Goal: Task Accomplishment & Management: Complete application form

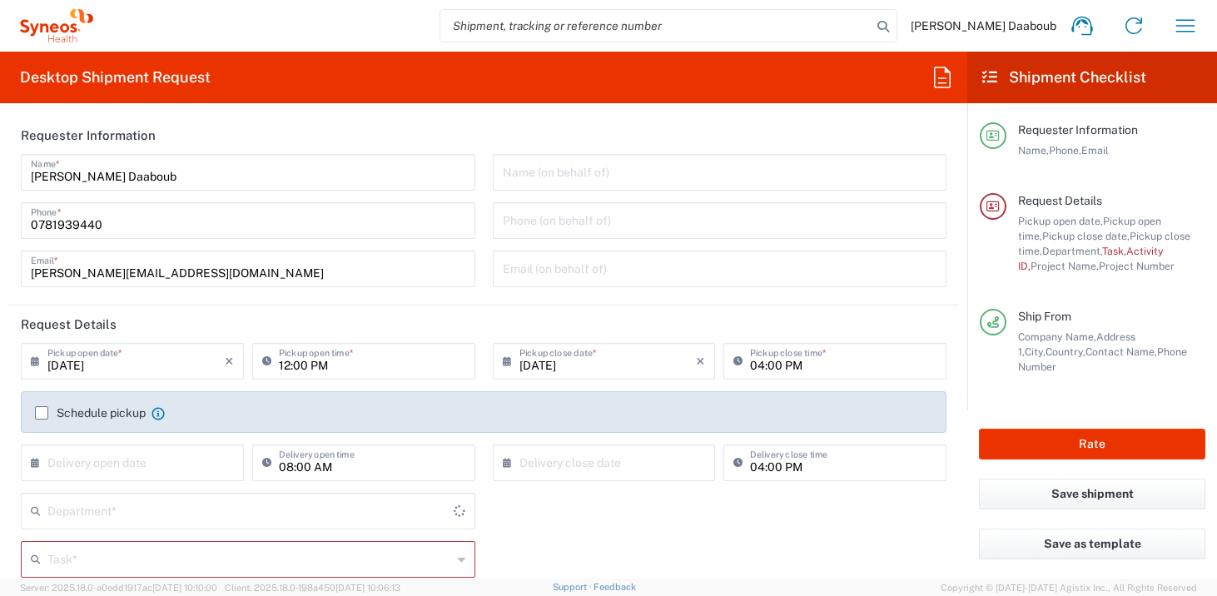
type input "4510"
type input "[GEOGRAPHIC_DATA]"
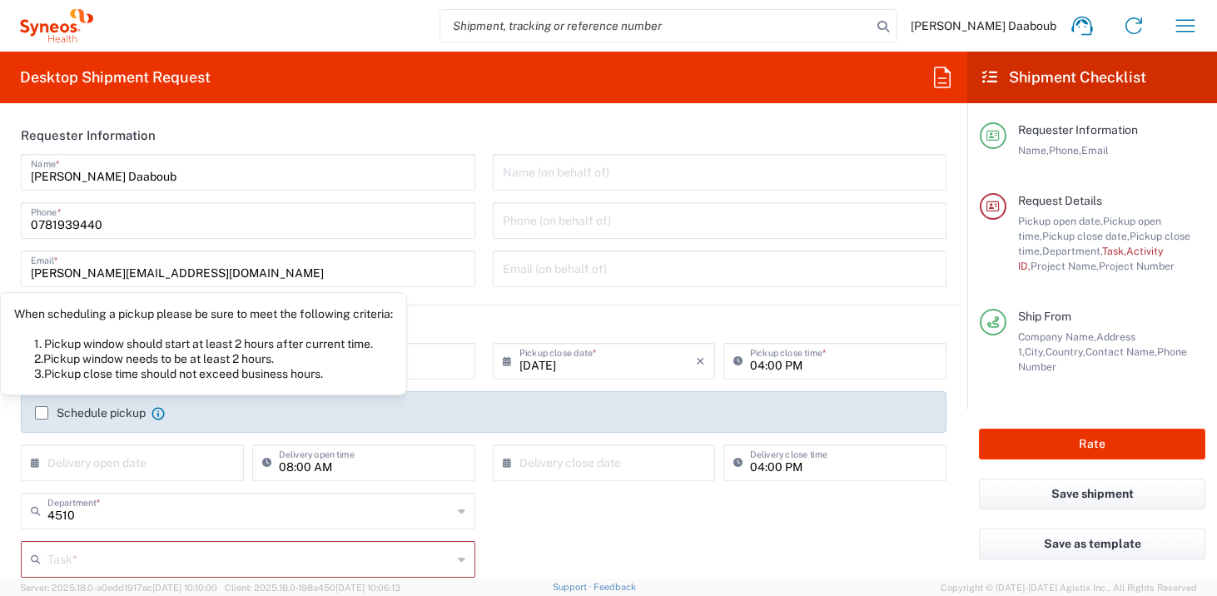
type input "Syneos Health France SARL"
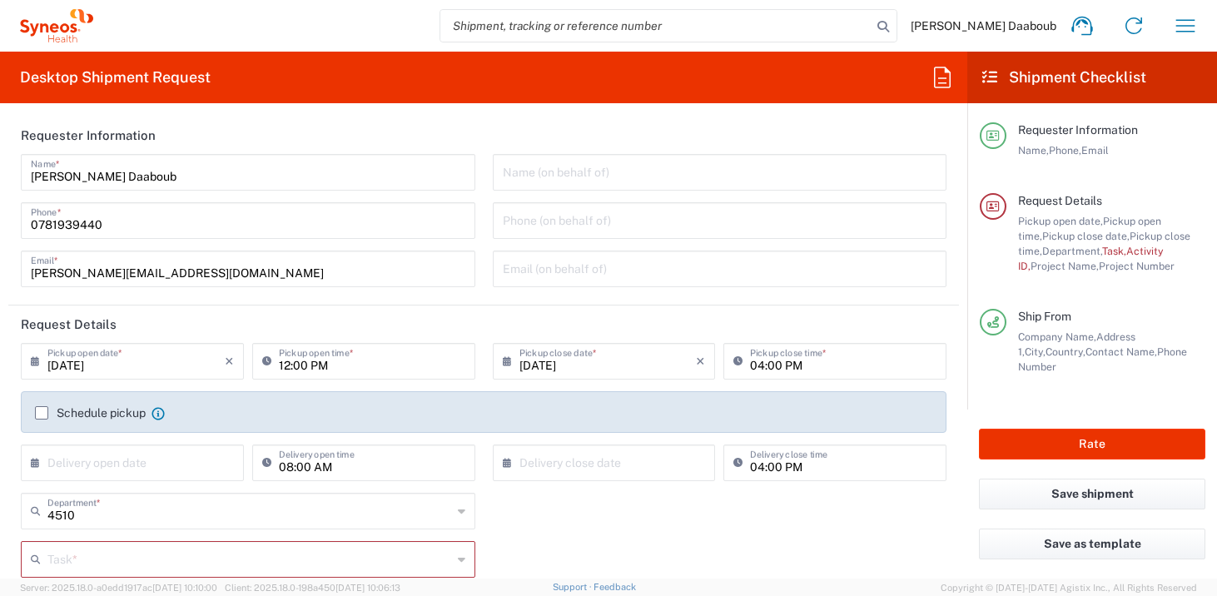
click at [137, 363] on input "[DATE]" at bounding box center [135, 359] width 177 height 29
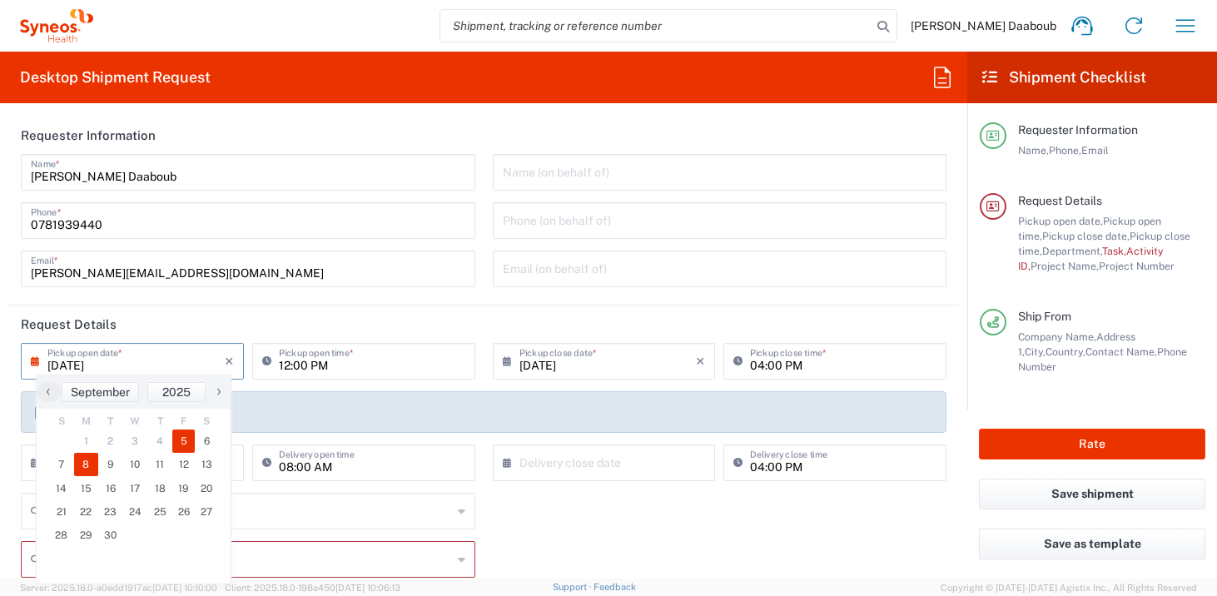
click at [78, 460] on span "8" at bounding box center [86, 464] width 25 height 23
type input "[DATE]"
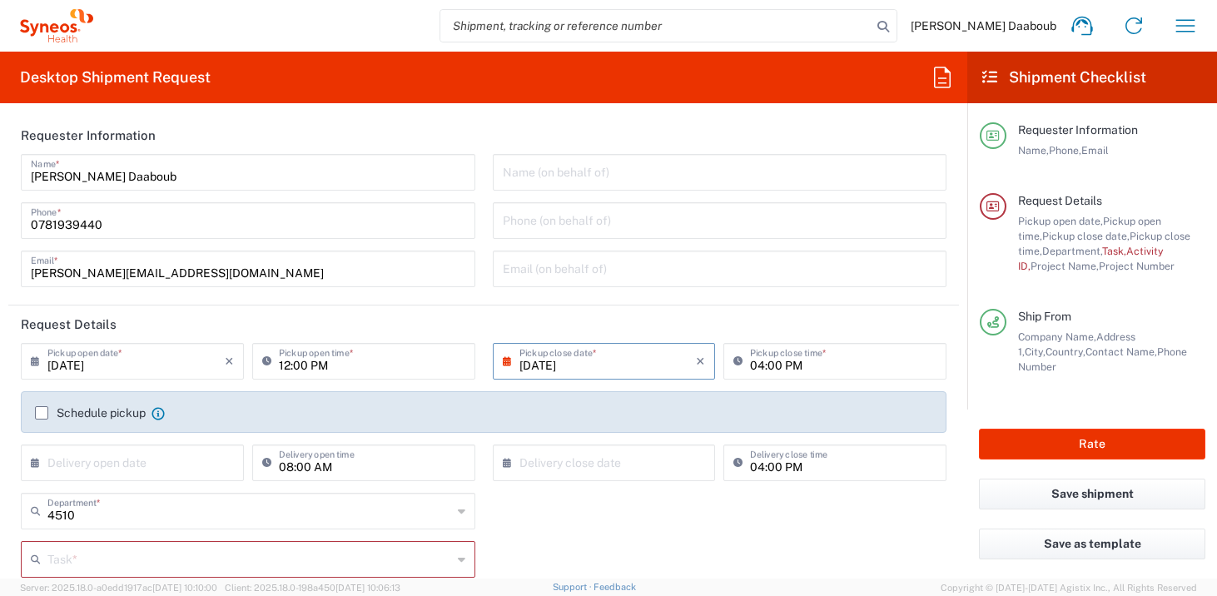
click at [284, 364] on input "12:00 PM" at bounding box center [372, 359] width 186 height 29
type input "09:00 PM"
click at [750, 361] on input "04:00 PM" at bounding box center [843, 359] width 186 height 29
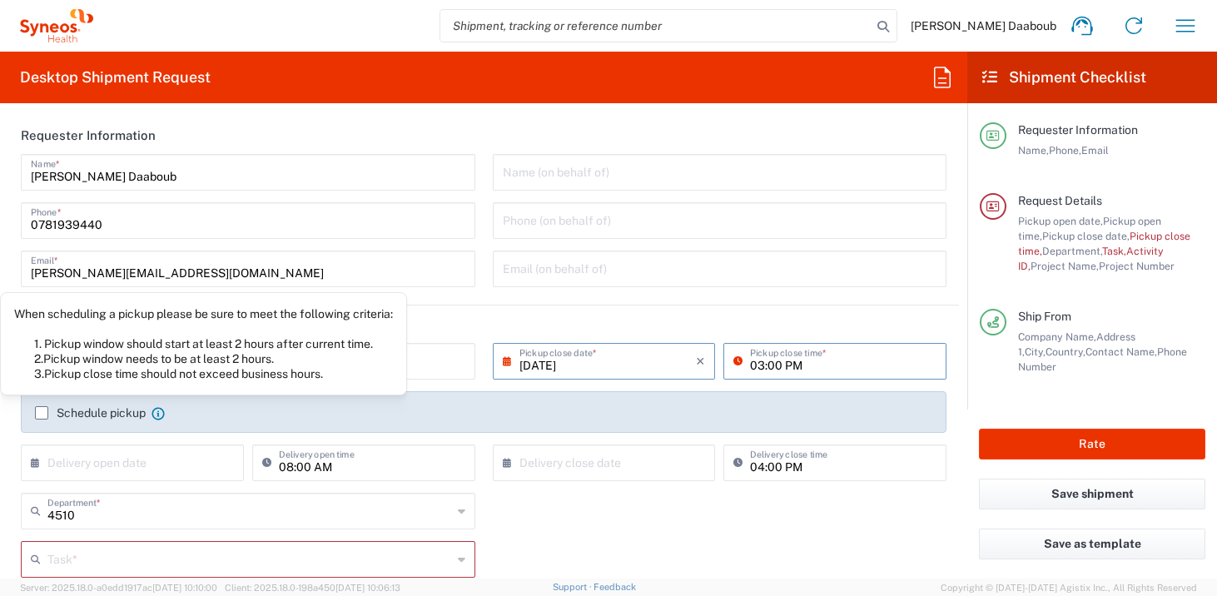
type input "03:00 PM"
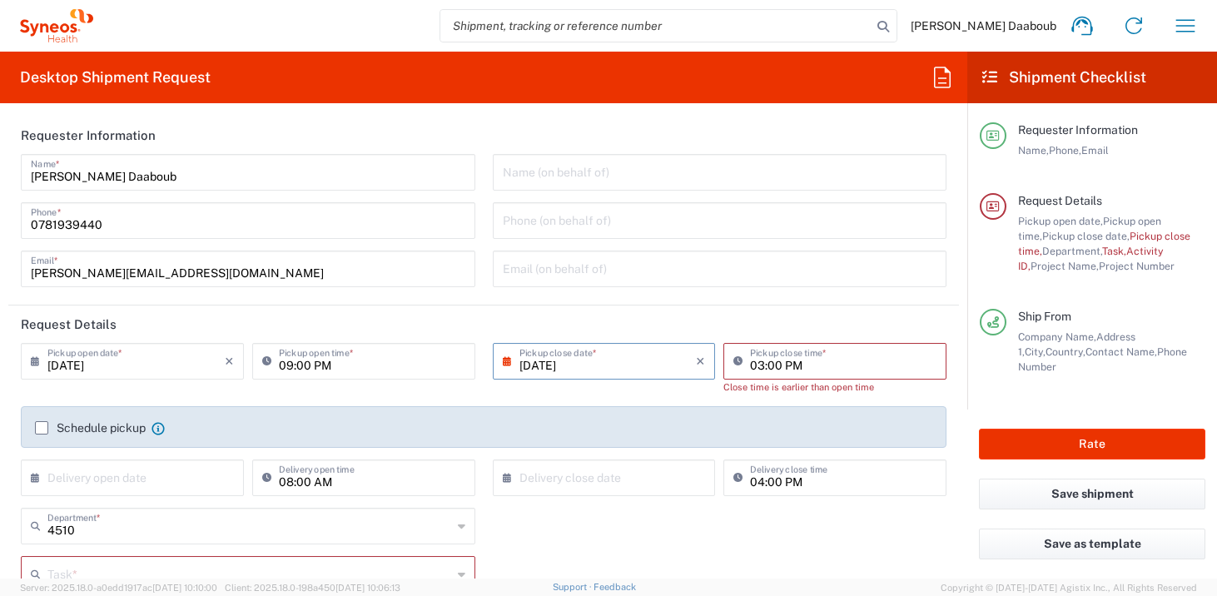
click at [112, 413] on div "Schedule pickup When scheduling a pickup please be sure to meet the following c…" at bounding box center [483, 427] width 925 height 42
click at [92, 429] on label "Schedule pickup" at bounding box center [90, 427] width 111 height 13
click at [42, 428] on input "Schedule pickup" at bounding box center [42, 428] width 0 height 0
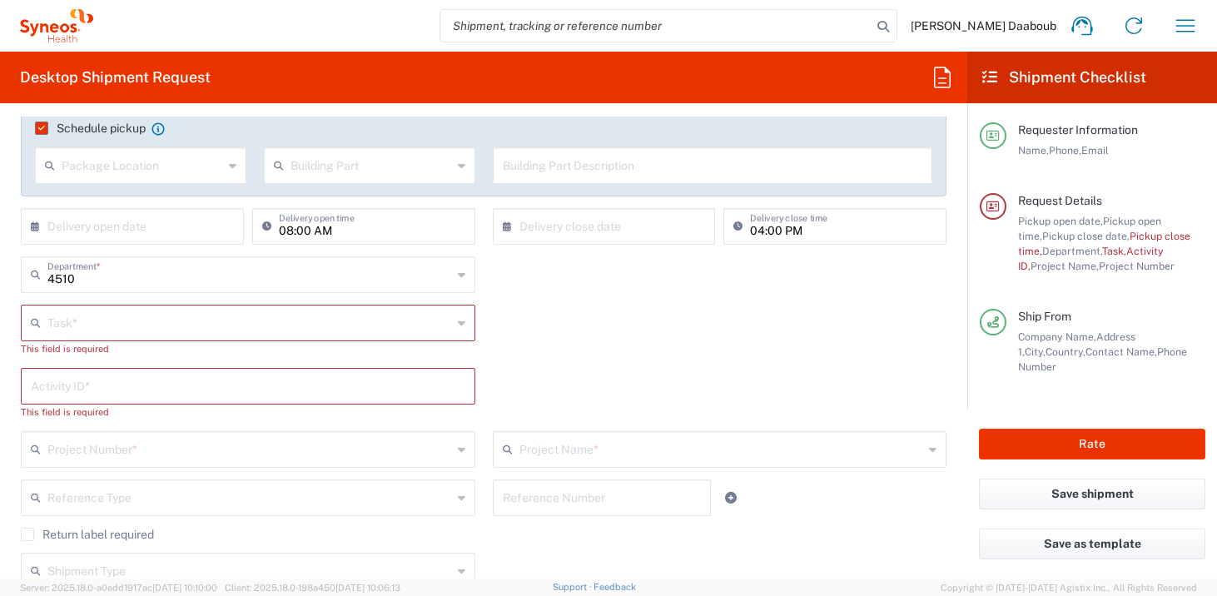
scroll to position [312, 0]
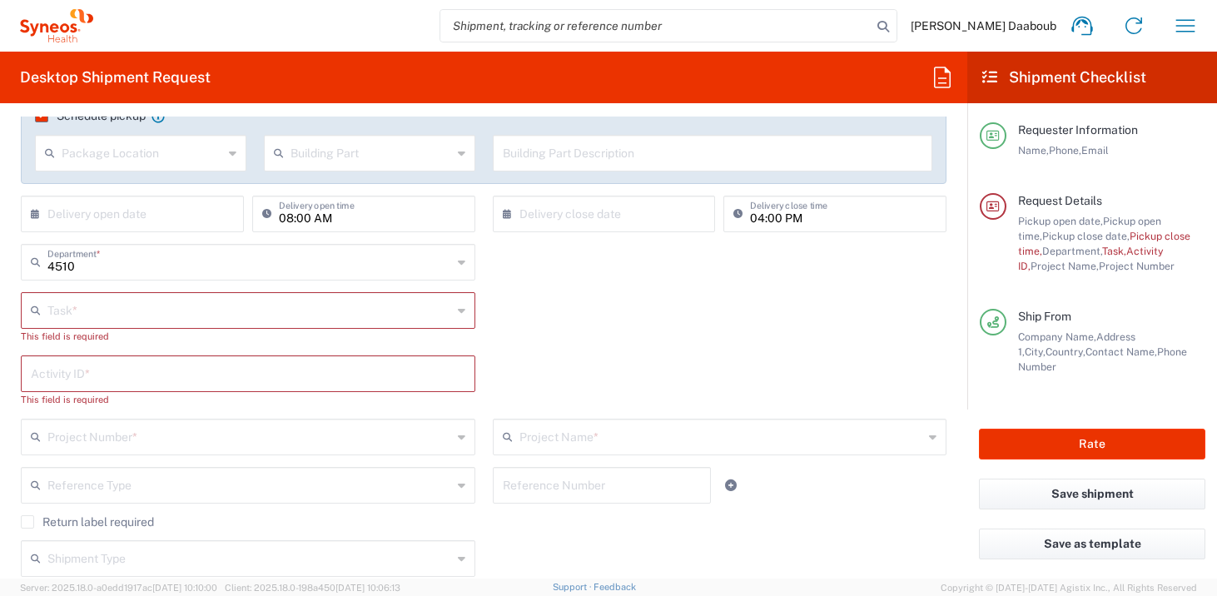
click at [197, 317] on input "text" at bounding box center [249, 309] width 404 height 29
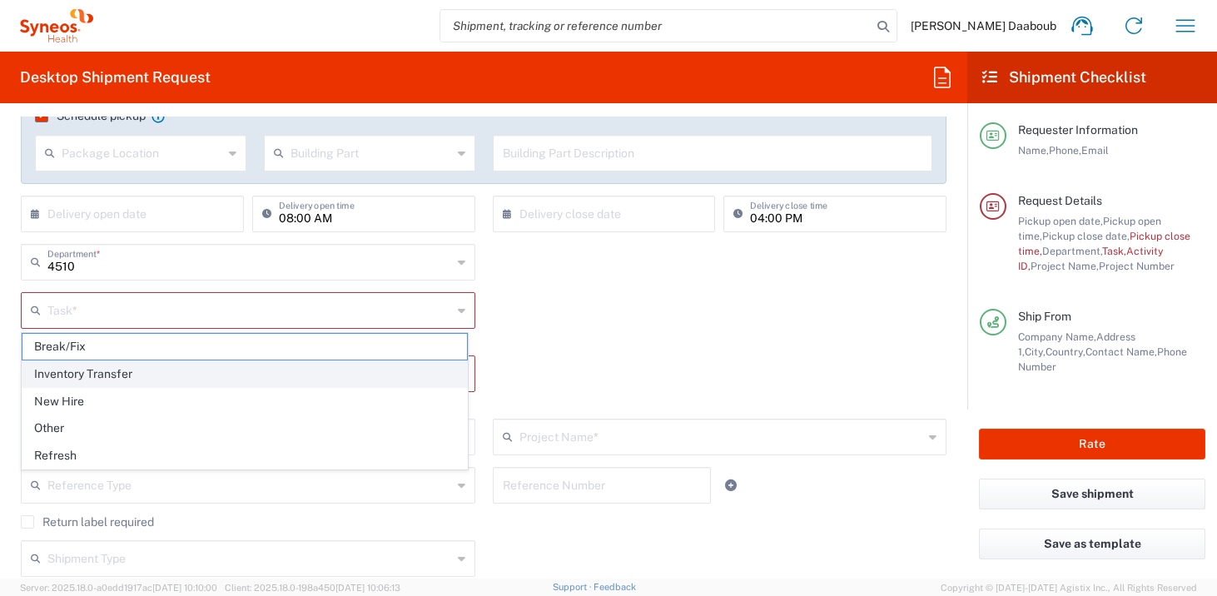
click at [93, 369] on span "Inventory Transfer" at bounding box center [244, 374] width 444 height 26
type input "Inventory Transfer"
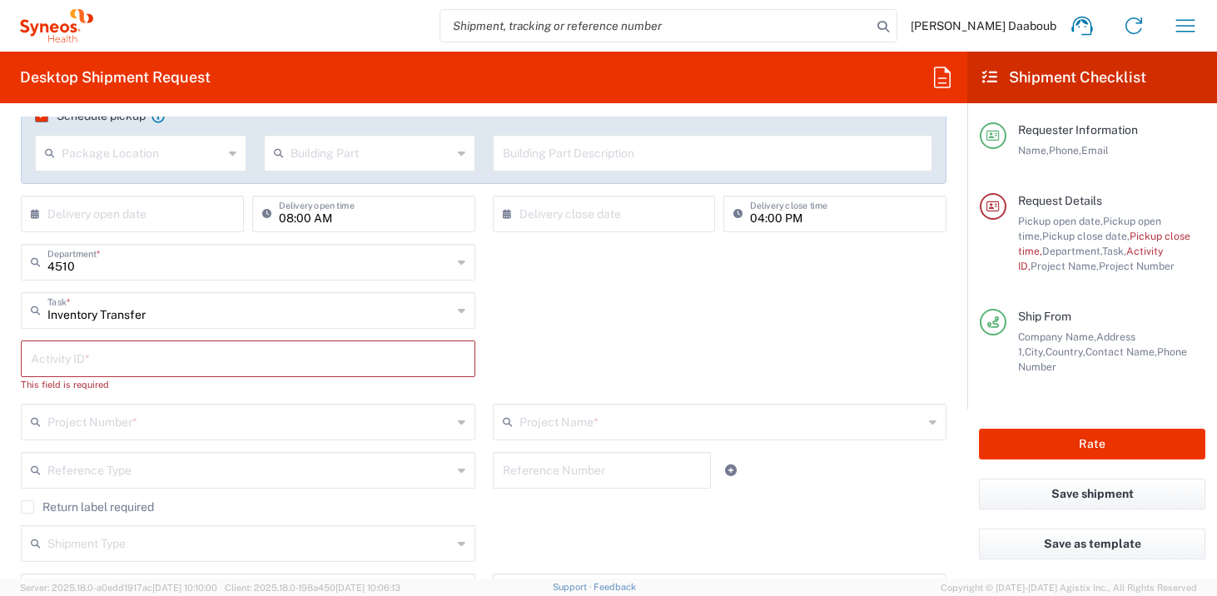
click at [91, 367] on input "text" at bounding box center [248, 357] width 434 height 29
type input "245096"
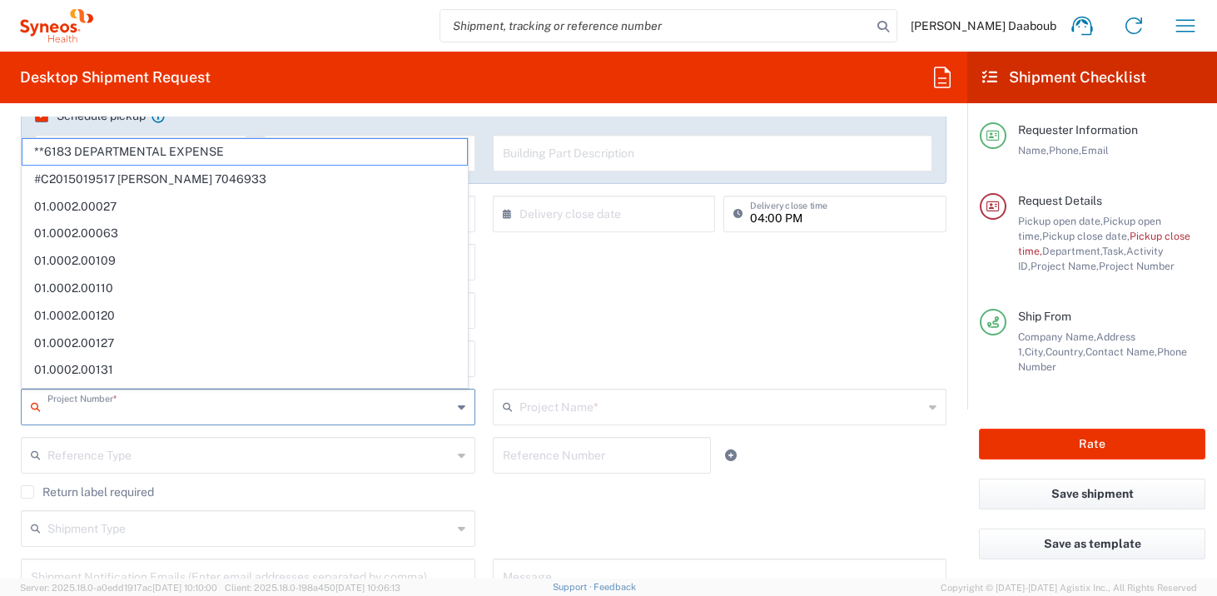
click at [77, 403] on input "text" at bounding box center [249, 405] width 404 height 29
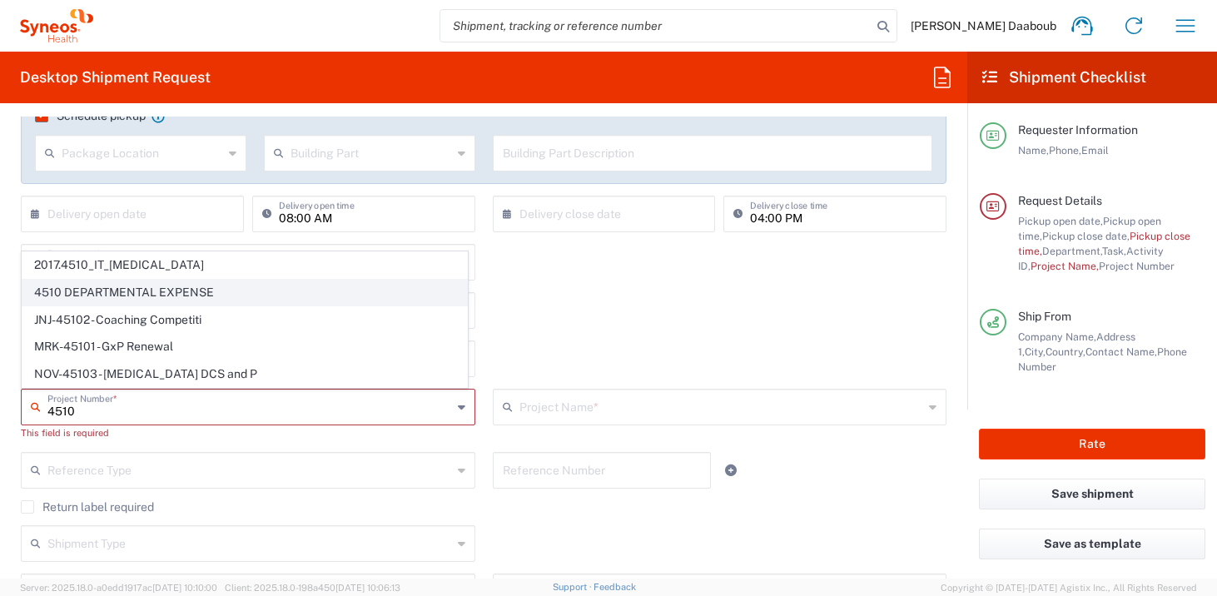
click at [119, 295] on span "4510 DEPARTMENTAL EXPENSE" at bounding box center [244, 293] width 444 height 26
type input "4510 DEPARTMENTAL EXPENSE"
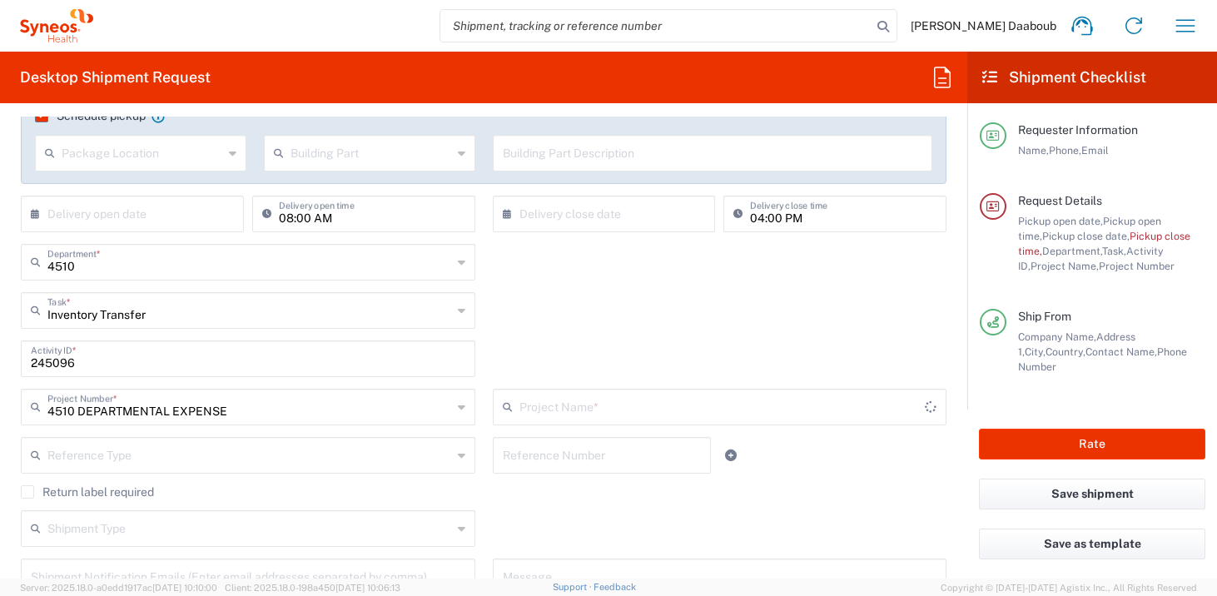
type input "4510 DEPARTMENTAL EXPENSE"
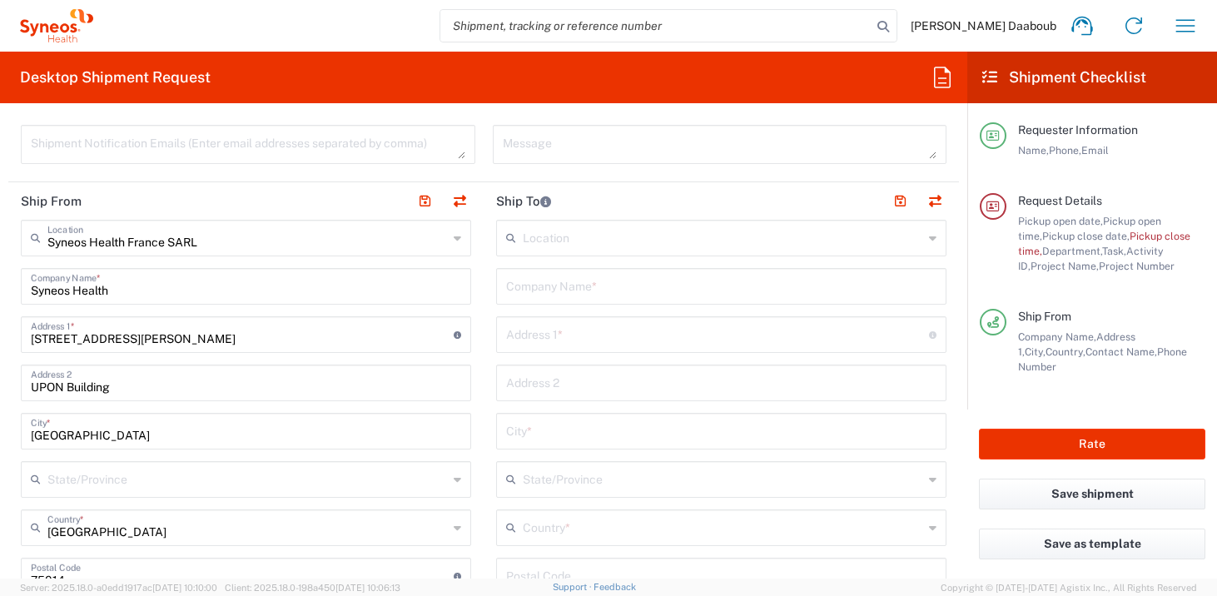
scroll to position [811, 0]
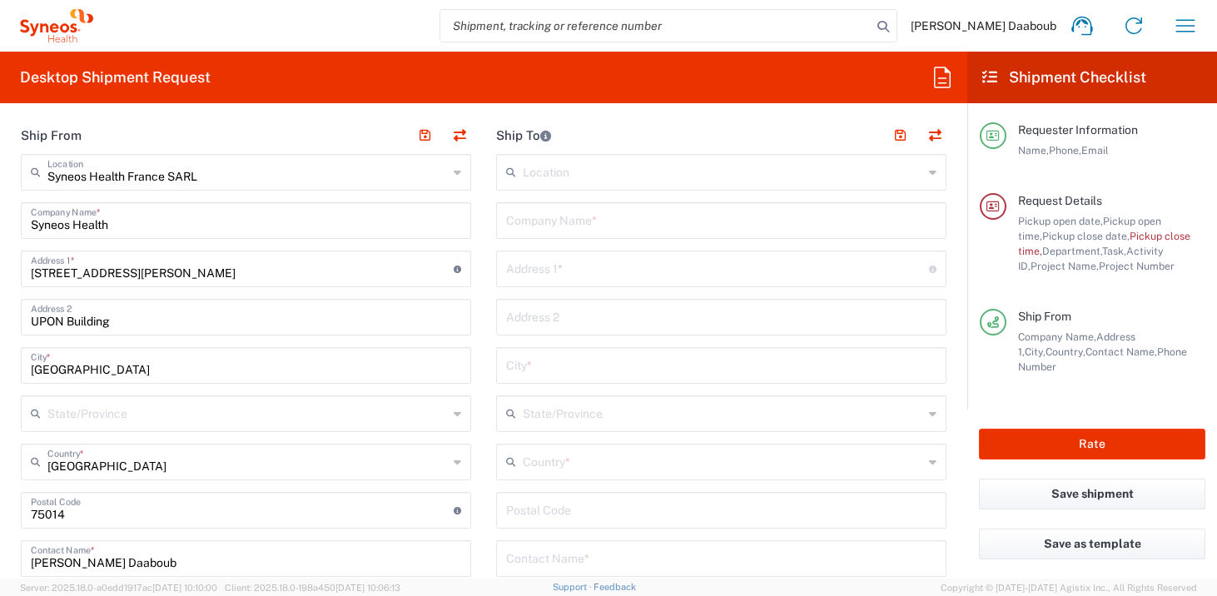
click at [606, 265] on input "text" at bounding box center [717, 267] width 423 height 29
paste input "[STREET_ADDRESS]"
type input "[STREET_ADDRESS]"
click at [574, 225] on input "text" at bounding box center [721, 219] width 430 height 29
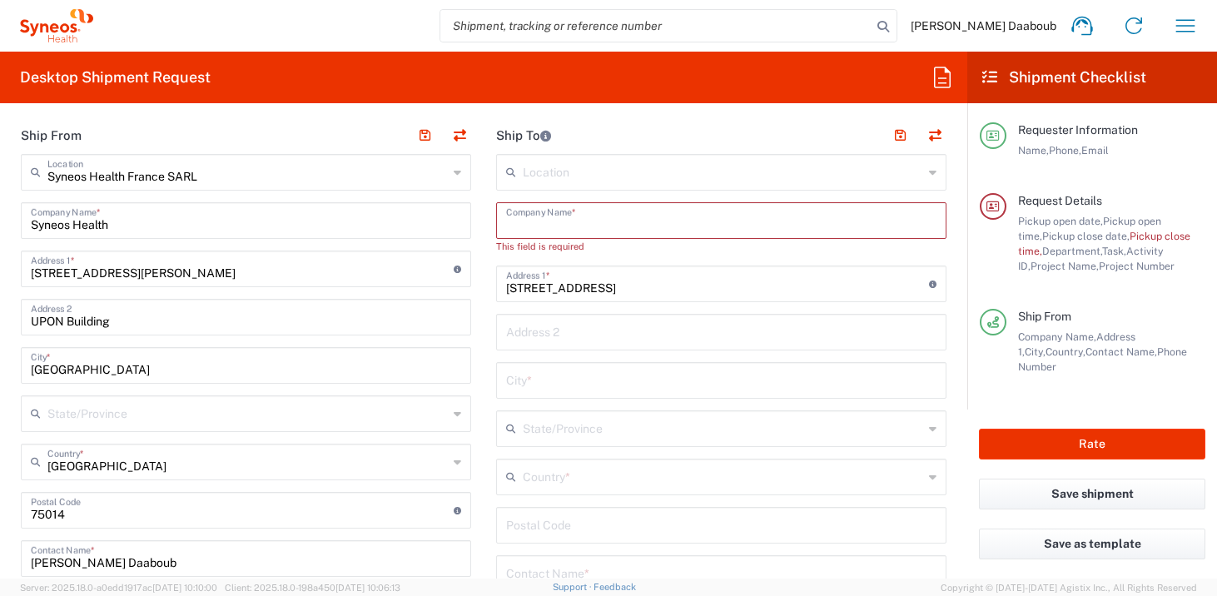
click at [555, 226] on input "text" at bounding box center [721, 219] width 430 height 29
drag, startPoint x: 597, startPoint y: 226, endPoint x: 455, endPoint y: 217, distance: 141.8
click at [455, 217] on div "Ship From Syneos Health [GEOGRAPHIC_DATA] SARL Location Syneos Health [GEOGRAPH…" at bounding box center [483, 536] width 950 height 840
type input "[PERSON_NAME]"
click at [592, 222] on input "[PERSON_NAME]" at bounding box center [721, 219] width 430 height 29
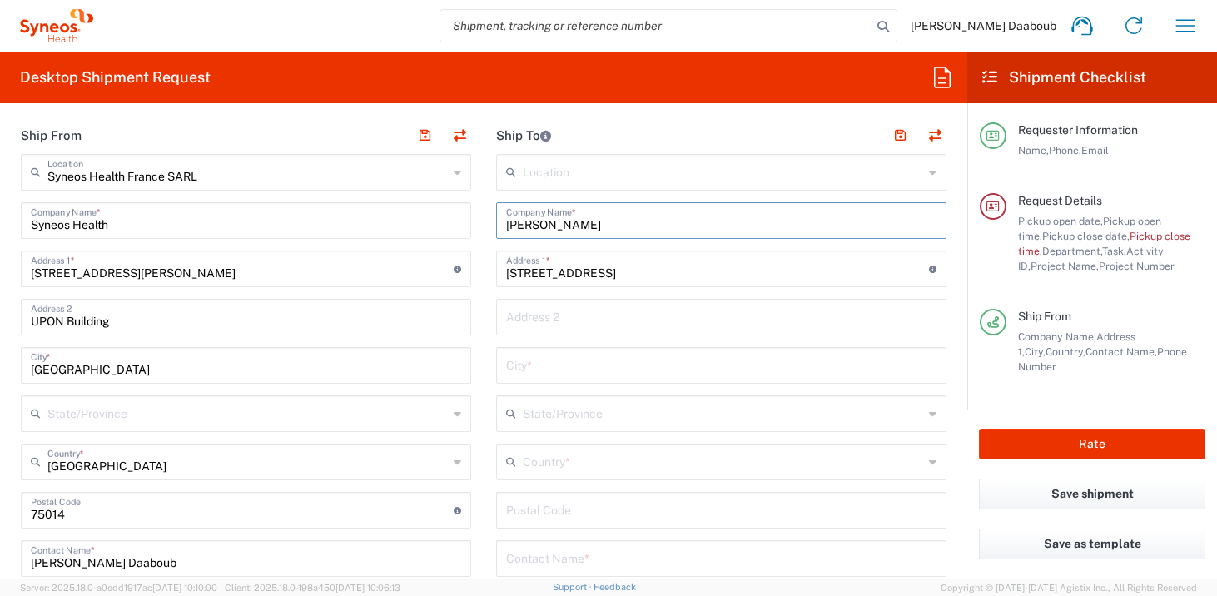
drag, startPoint x: 592, startPoint y: 222, endPoint x: 498, endPoint y: 221, distance: 94.0
click at [498, 221] on div "[PERSON_NAME] Company Name *" at bounding box center [721, 220] width 450 height 37
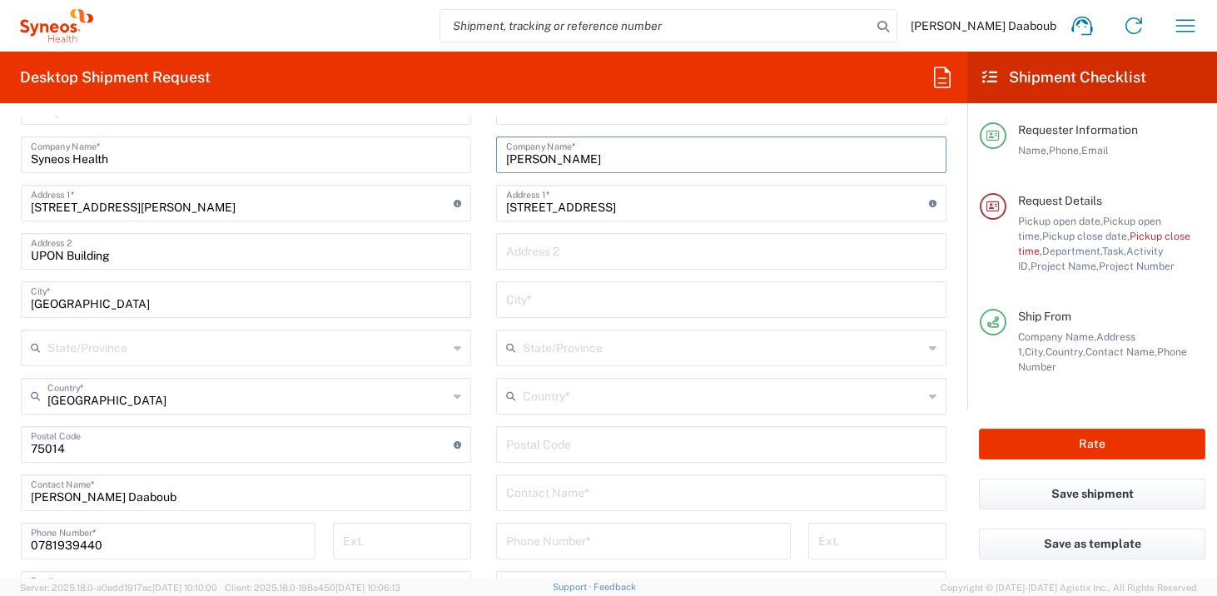
scroll to position [875, 0]
click at [537, 499] on input "text" at bounding box center [721, 492] width 430 height 29
paste input "[PERSON_NAME]"
type input "[PERSON_NAME]"
click at [566, 422] on div "Location [PERSON_NAME] LLC-[GEOGRAPHIC_DATA] [GEOGRAPHIC_DATA] [GEOGRAPHIC_DATA…" at bounding box center [721, 439] width 450 height 699
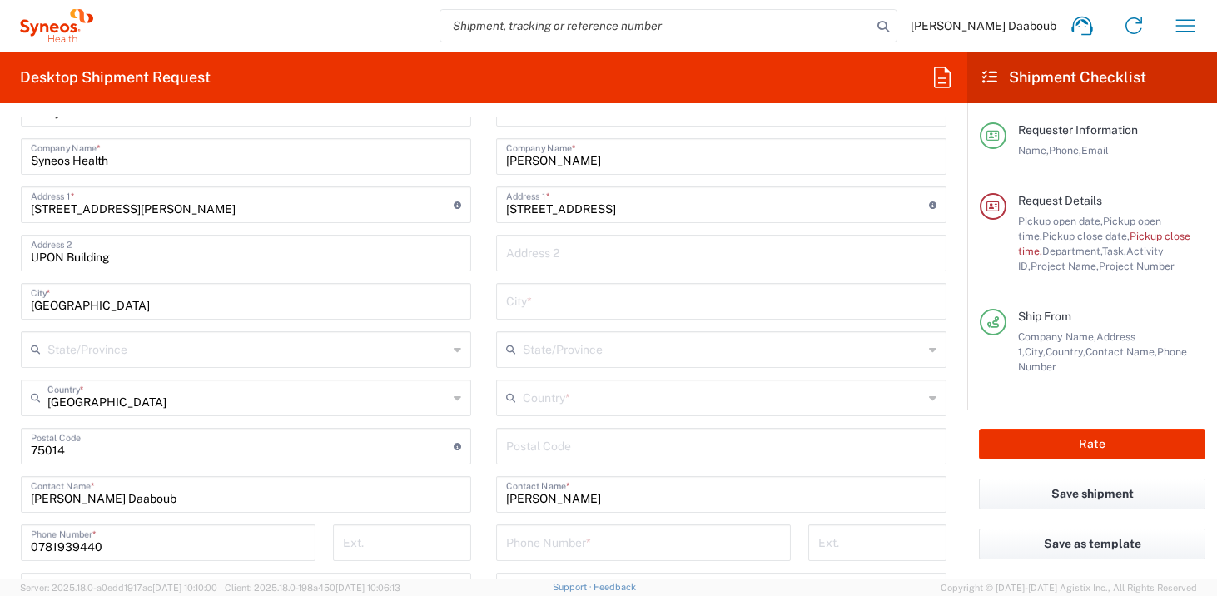
click at [573, 405] on input "text" at bounding box center [723, 396] width 400 height 29
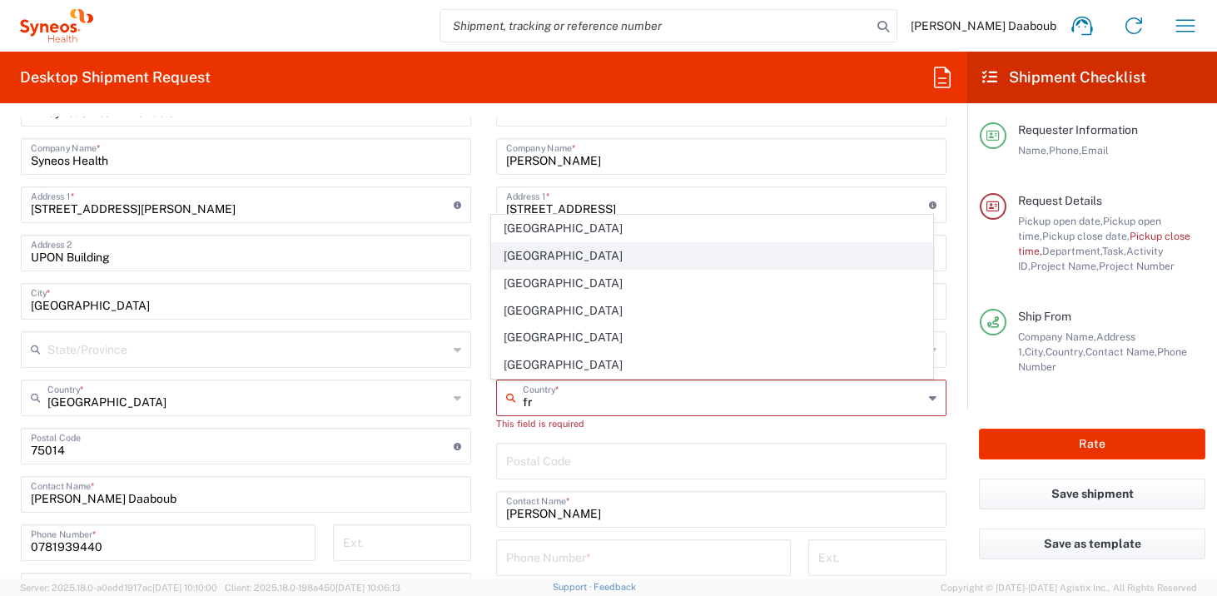
click at [538, 263] on span "[GEOGRAPHIC_DATA]" at bounding box center [712, 256] width 441 height 26
type input "[GEOGRAPHIC_DATA]"
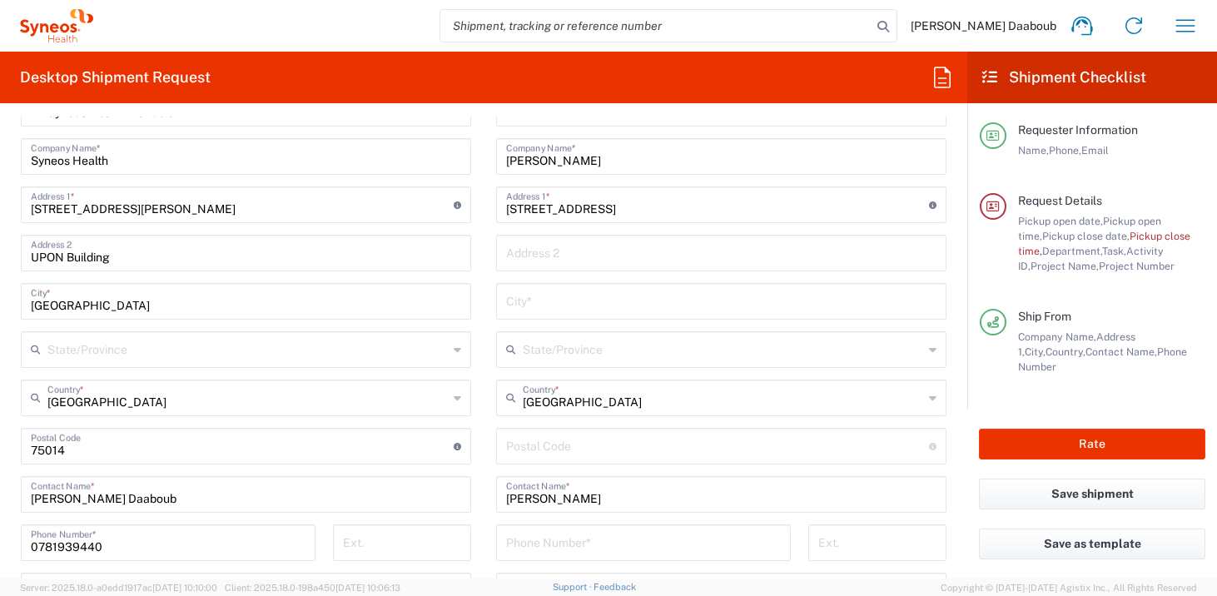
click at [587, 443] on input "undefined" at bounding box center [717, 444] width 423 height 29
paste input "92000"
type input "92000"
click at [522, 293] on input "text" at bounding box center [721, 299] width 430 height 29
paste input "Nanterre"
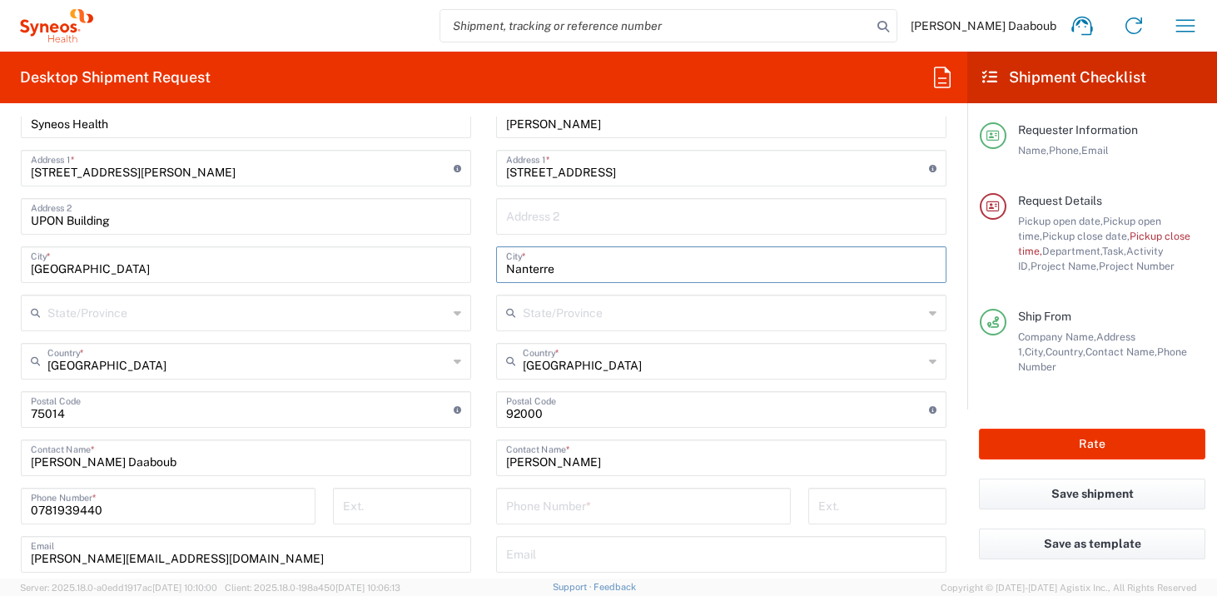
scroll to position [922, 0]
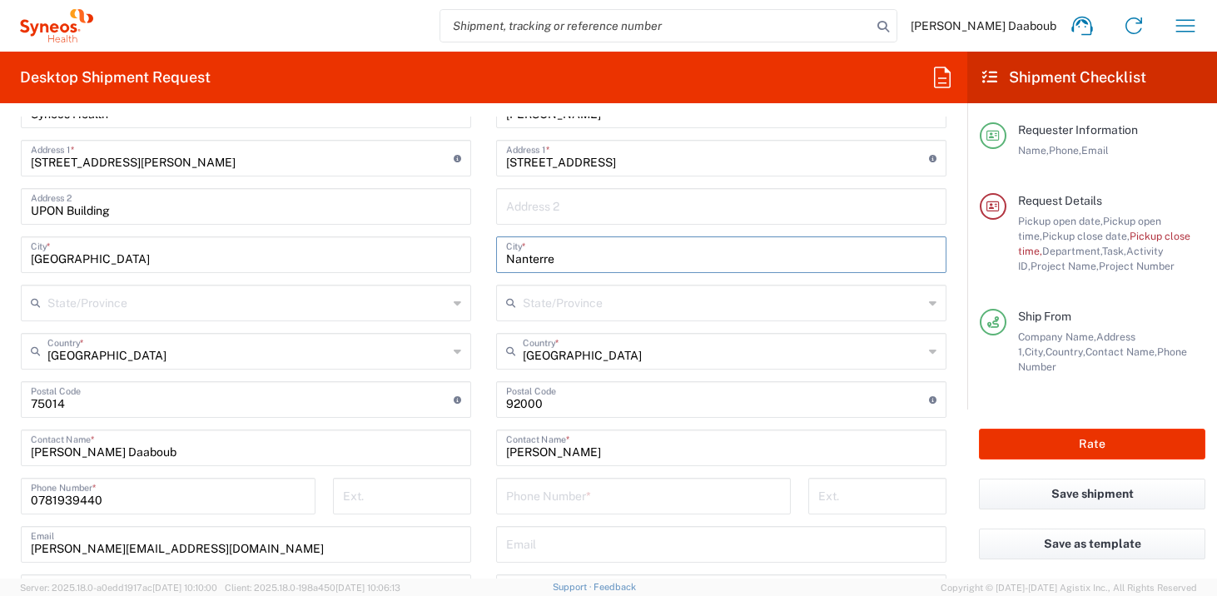
type input "Nanterre"
click at [533, 499] on input "tel" at bounding box center [643, 494] width 275 height 29
paste input "0644000088"
type input "0644000088"
click at [526, 540] on input "text" at bounding box center [721, 542] width 430 height 29
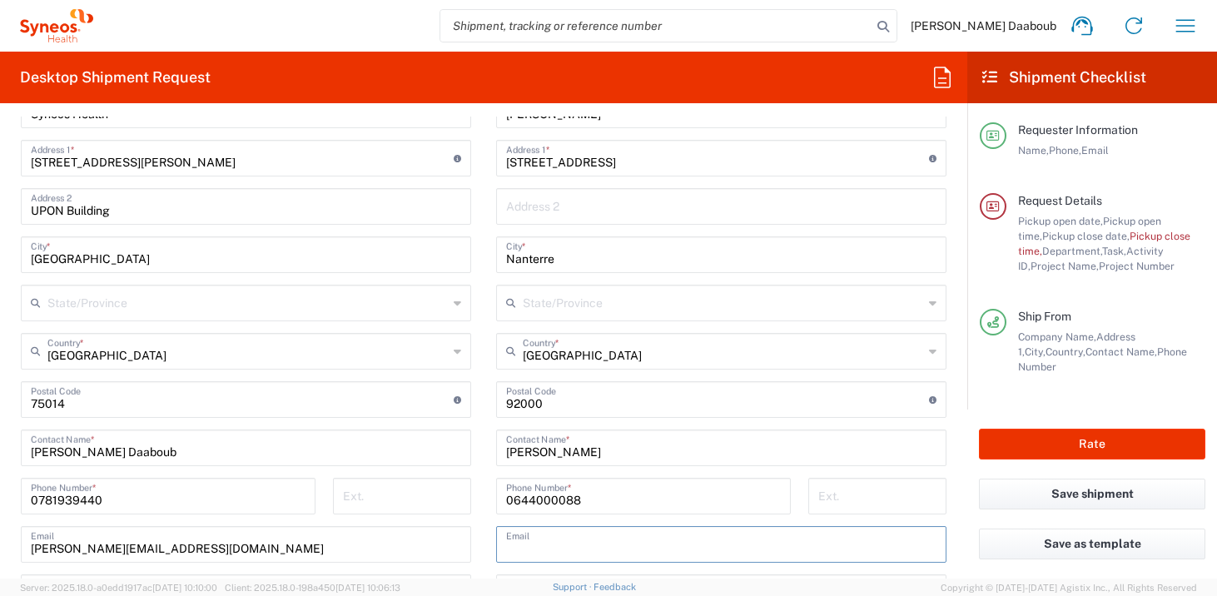
paste input "[PERSON_NAME][EMAIL_ADDRESS][PERSON_NAME][DOMAIN_NAME]"
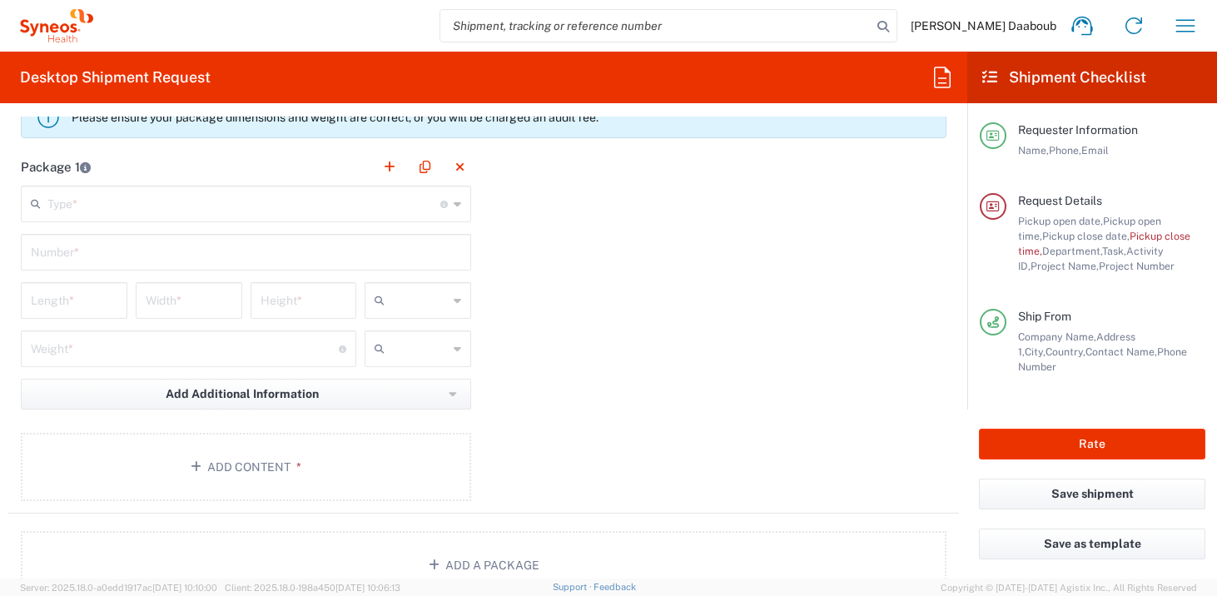
scroll to position [1752, 0]
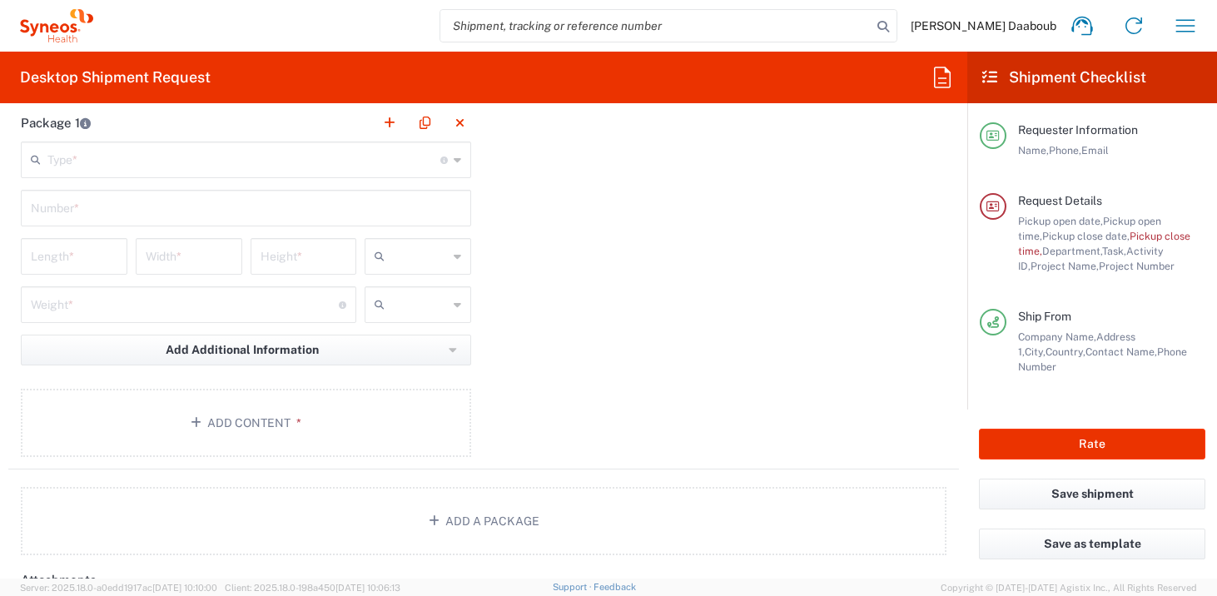
type input "[PERSON_NAME][EMAIL_ADDRESS][PERSON_NAME][DOMAIN_NAME]"
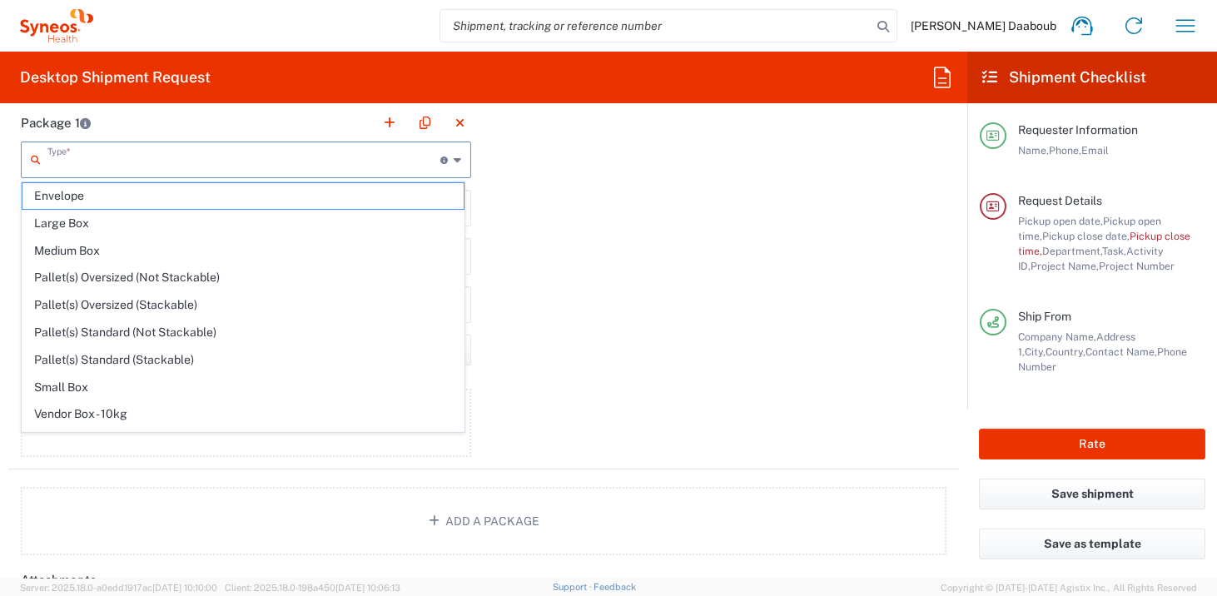
click at [162, 167] on input "text" at bounding box center [243, 158] width 393 height 29
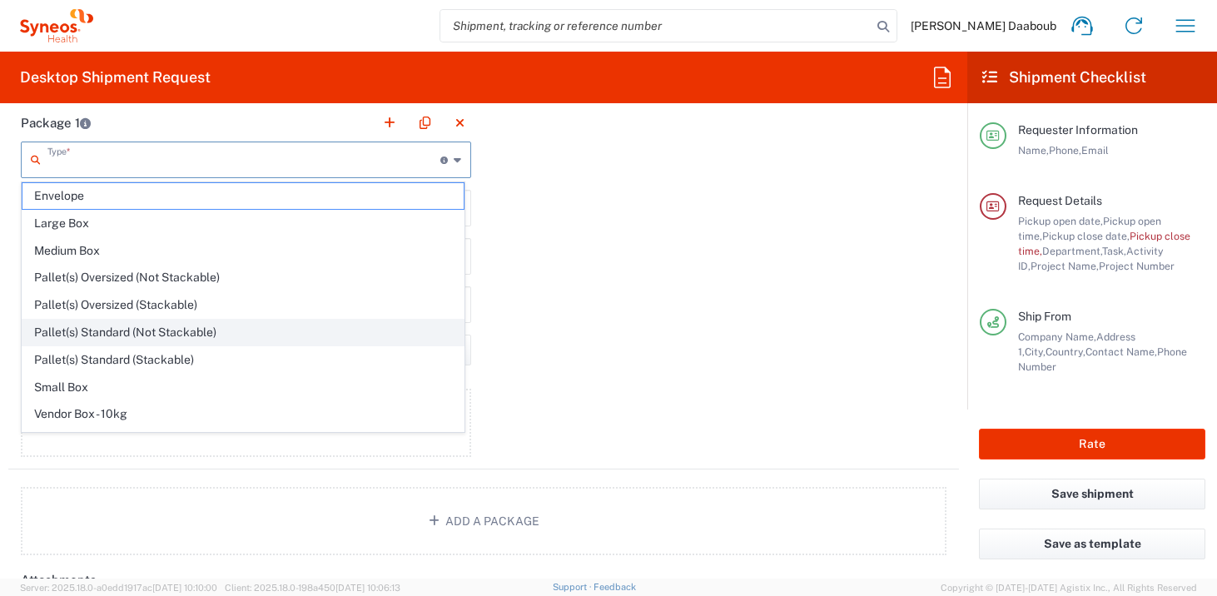
scroll to position [51, 0]
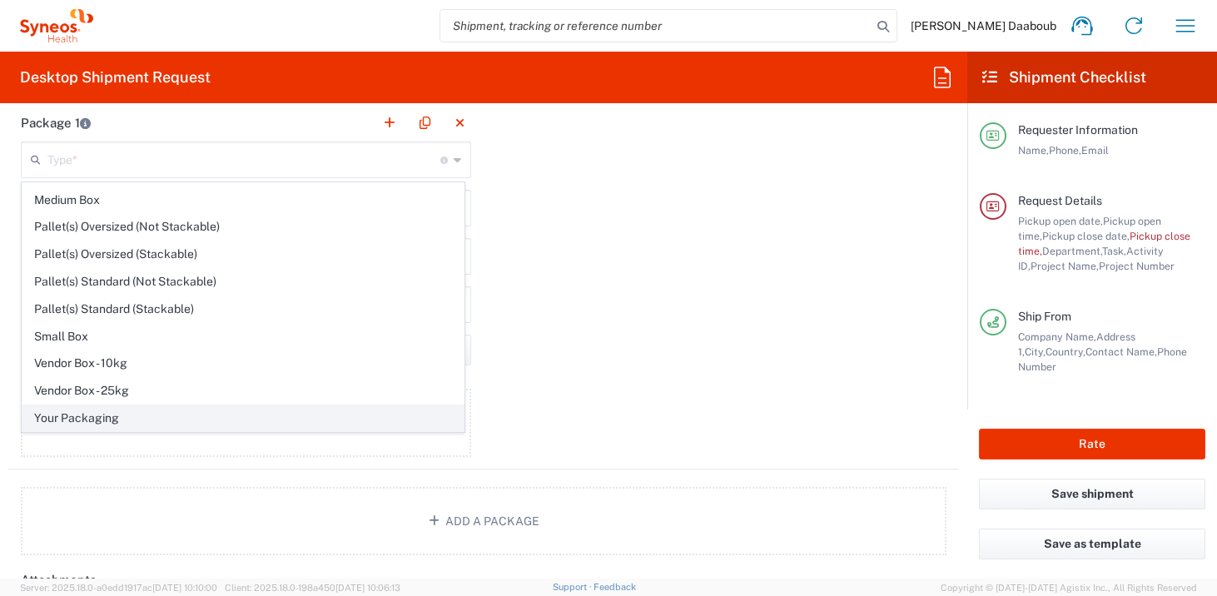
click at [142, 413] on span "Your Packaging" at bounding box center [242, 418] width 441 height 26
type input "Your Packaging"
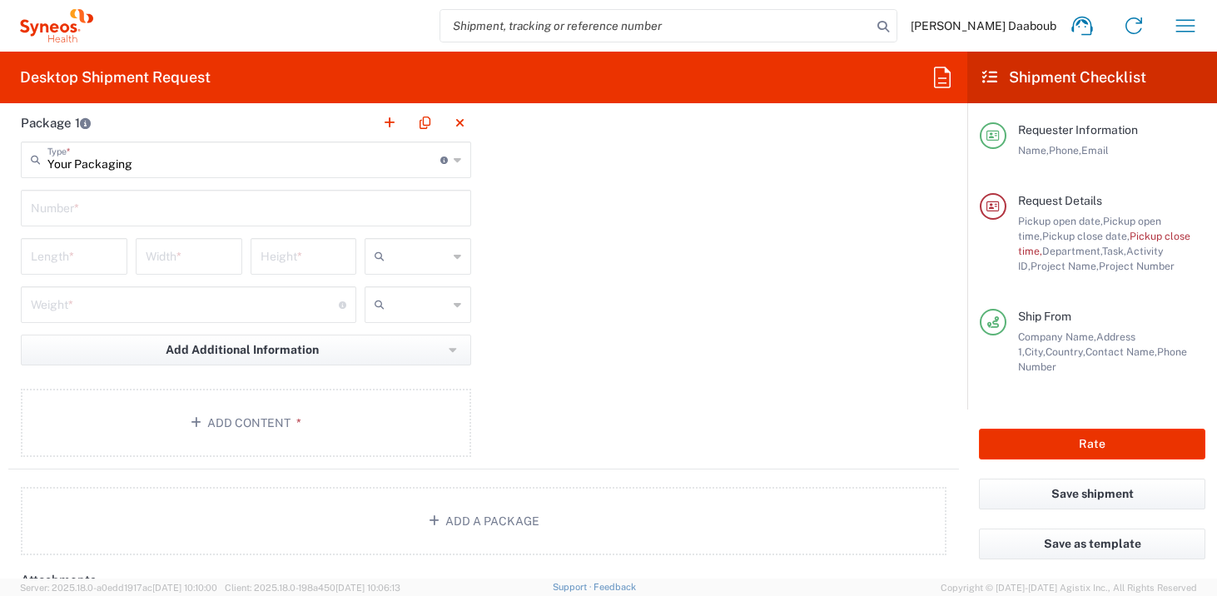
click at [118, 203] on input "text" at bounding box center [246, 206] width 430 height 29
type input "1"
click at [444, 260] on div at bounding box center [417, 256] width 107 height 37
click at [414, 293] on span "cm" at bounding box center [413, 293] width 102 height 26
type input "cm"
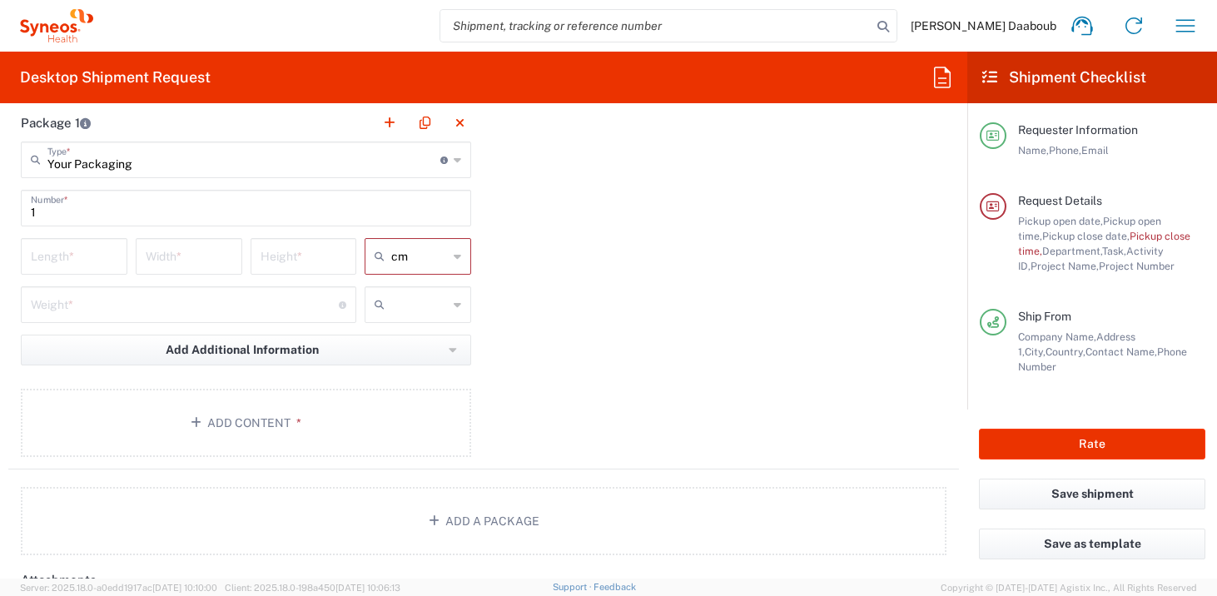
click at [398, 299] on input "text" at bounding box center [419, 304] width 57 height 27
click at [394, 349] on span "kgs" at bounding box center [413, 341] width 102 height 26
type input "kgs"
click at [68, 256] on input "number" at bounding box center [74, 254] width 87 height 29
type input "50"
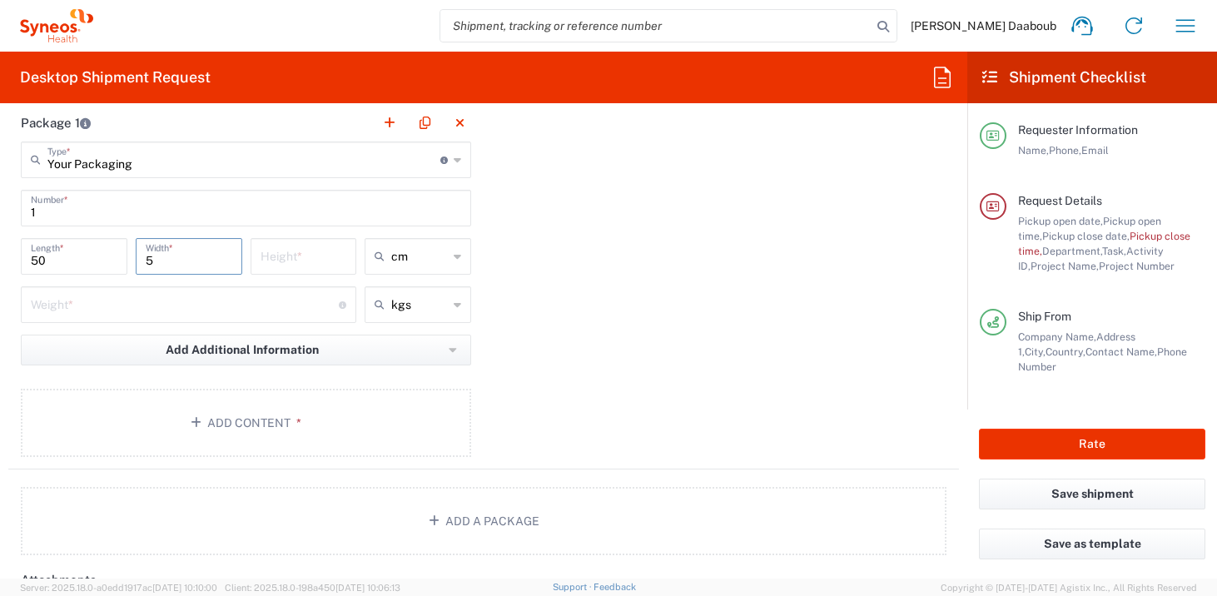
type input "5"
type input "10"
click at [42, 293] on input "number" at bounding box center [185, 303] width 308 height 29
click at [76, 323] on div "Weight * Total weight of package(s) in pounds or kilograms" at bounding box center [189, 310] width 344 height 48
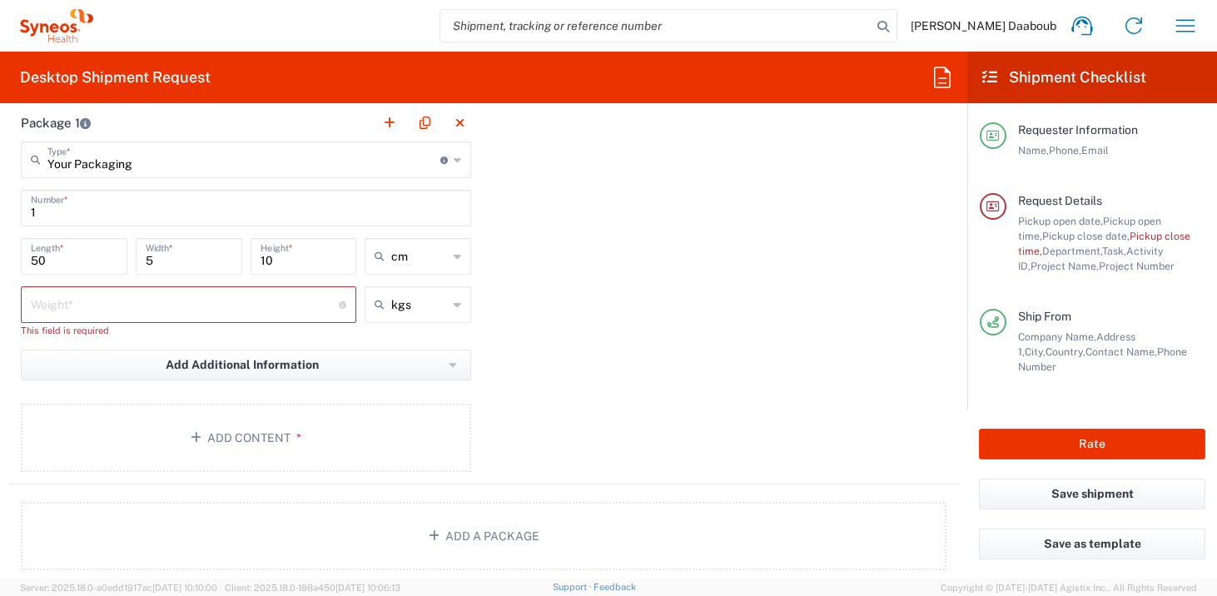
click at [97, 313] on input "number" at bounding box center [185, 303] width 308 height 29
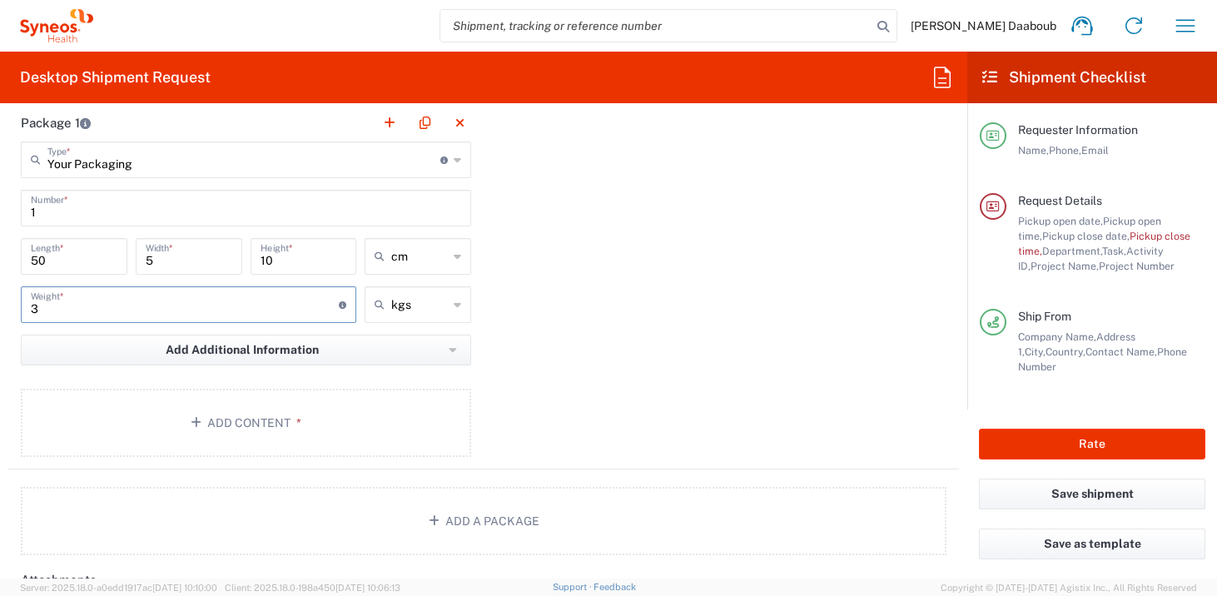
type input "3"
click at [146, 462] on main "Your Packaging Type * Material used to package goods Envelope Large Box Medium …" at bounding box center [245, 301] width 475 height 321
click at [179, 428] on button "Add Content *" at bounding box center [246, 423] width 450 height 68
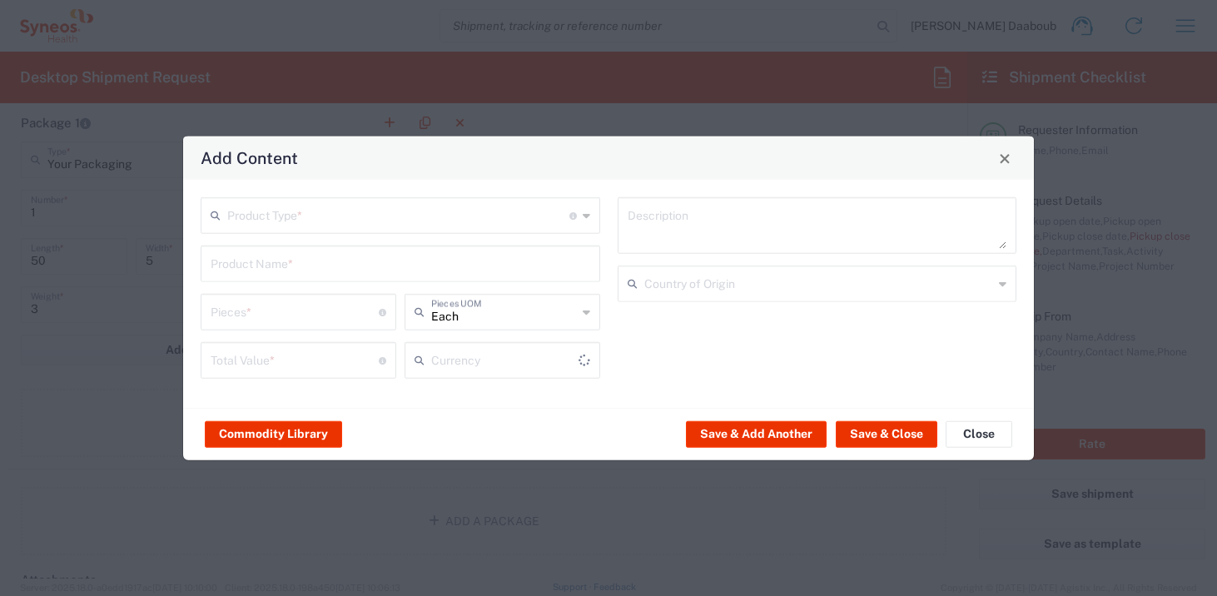
type input "US Dollar"
click at [243, 201] on input "text" at bounding box center [398, 214] width 342 height 29
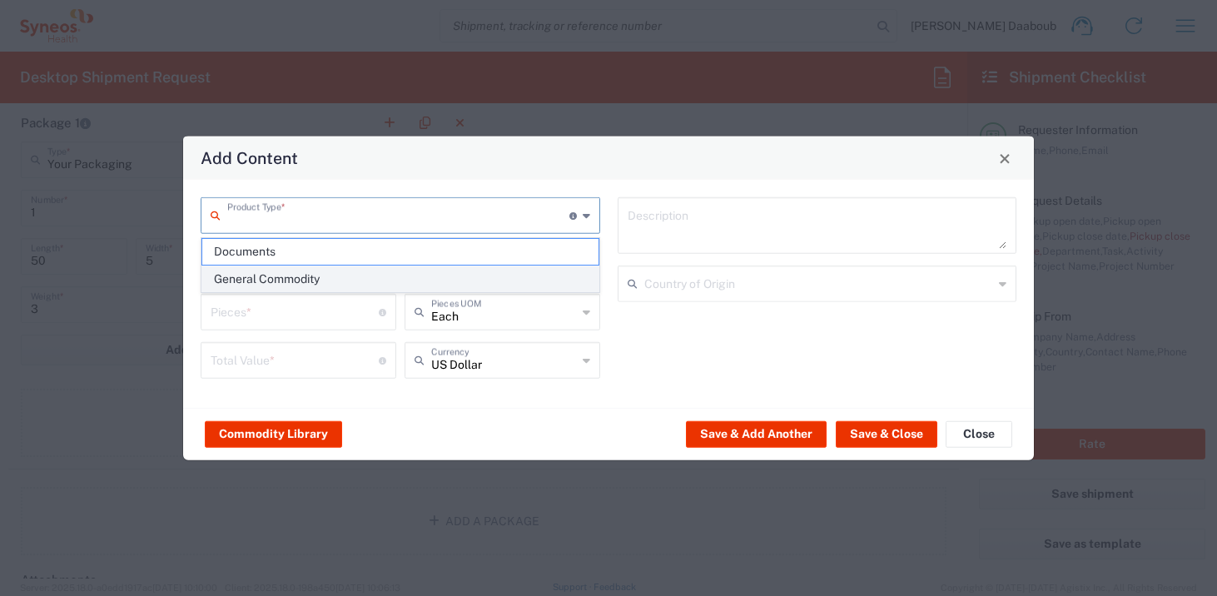
click at [253, 269] on span "General Commodity" at bounding box center [400, 279] width 396 height 26
type input "General Commodity"
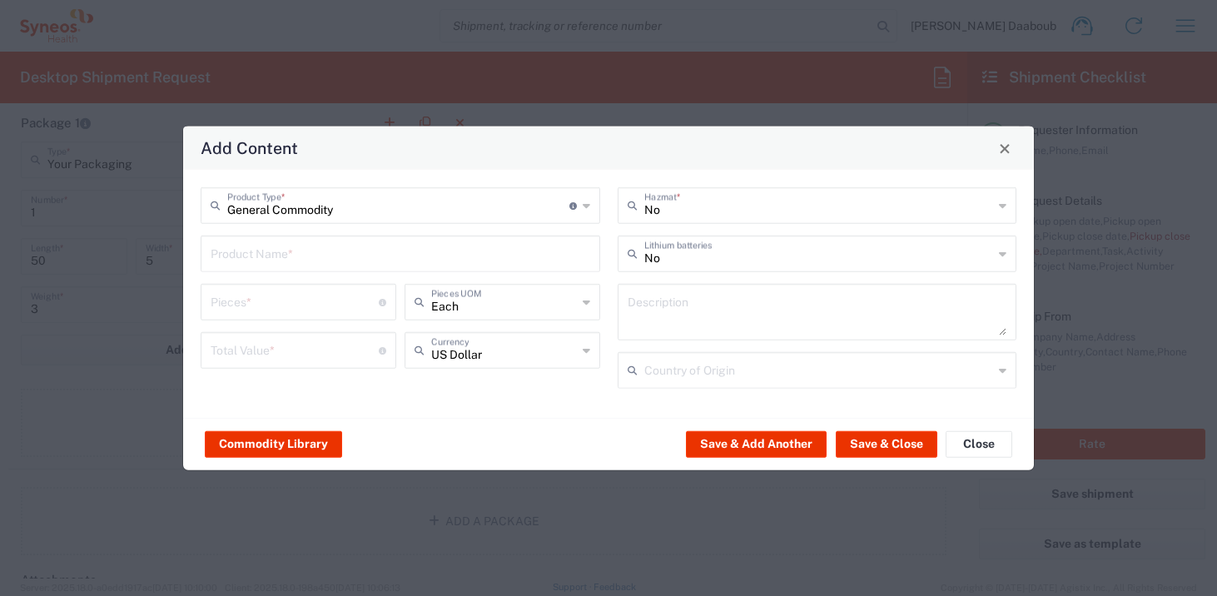
click at [270, 262] on input "text" at bounding box center [400, 252] width 379 height 29
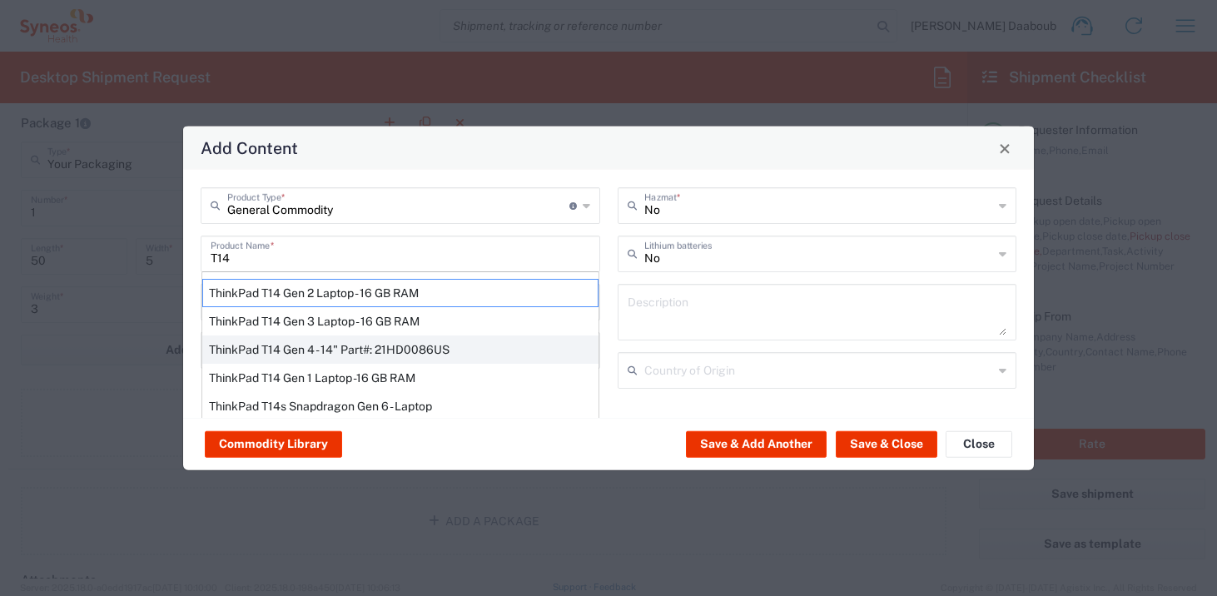
click at [294, 339] on div "ThinkPad T14 Gen 4 - 14" Part#: 21HD0086US" at bounding box center [400, 349] width 396 height 28
type input "ThinkPad T14 Gen 4 - 14" Part#: 21HD0086US"
type input "1"
type textarea "vPro Enterprise; 16 GB RAM; 256 GB SSD;"
type input "[GEOGRAPHIC_DATA]"
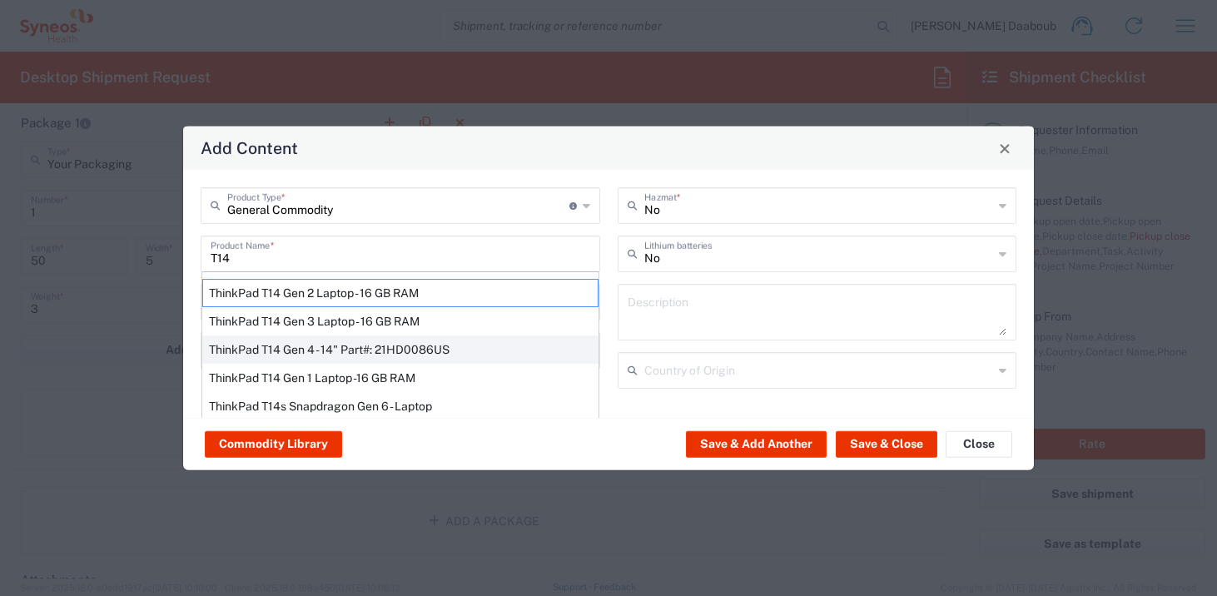
type input "Yes"
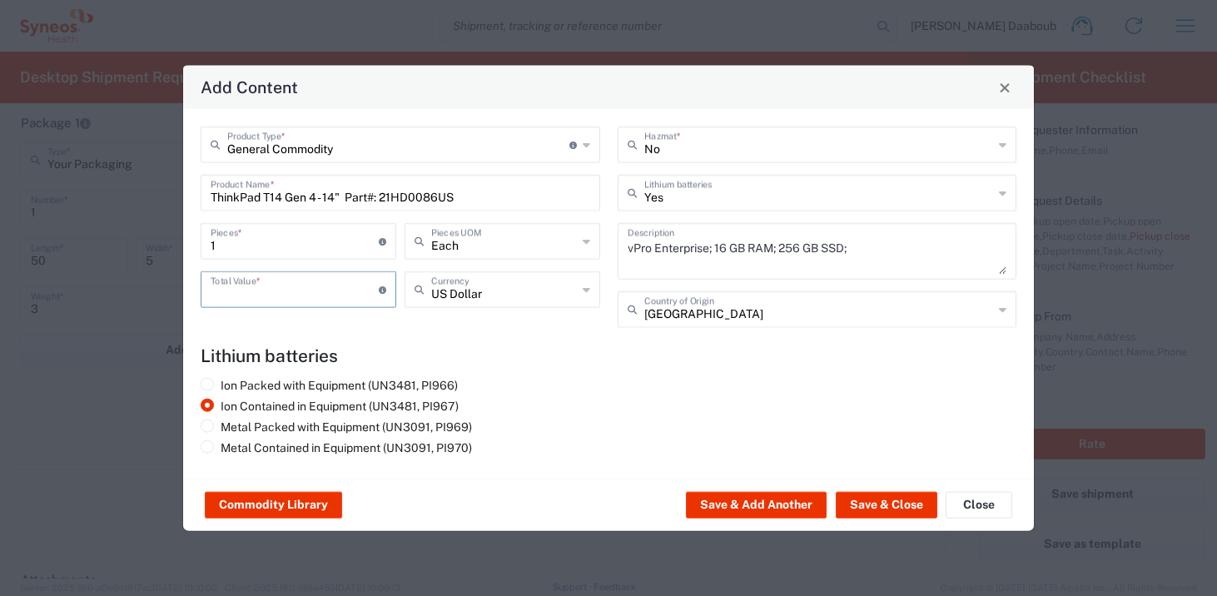
click at [266, 300] on input "number" at bounding box center [295, 288] width 168 height 29
type input "1000"
click at [866, 521] on div "Commodity Library Save & Add Another Save & Close Close" at bounding box center [608, 504] width 850 height 52
click at [882, 506] on button "Save & Close" at bounding box center [886, 505] width 102 height 27
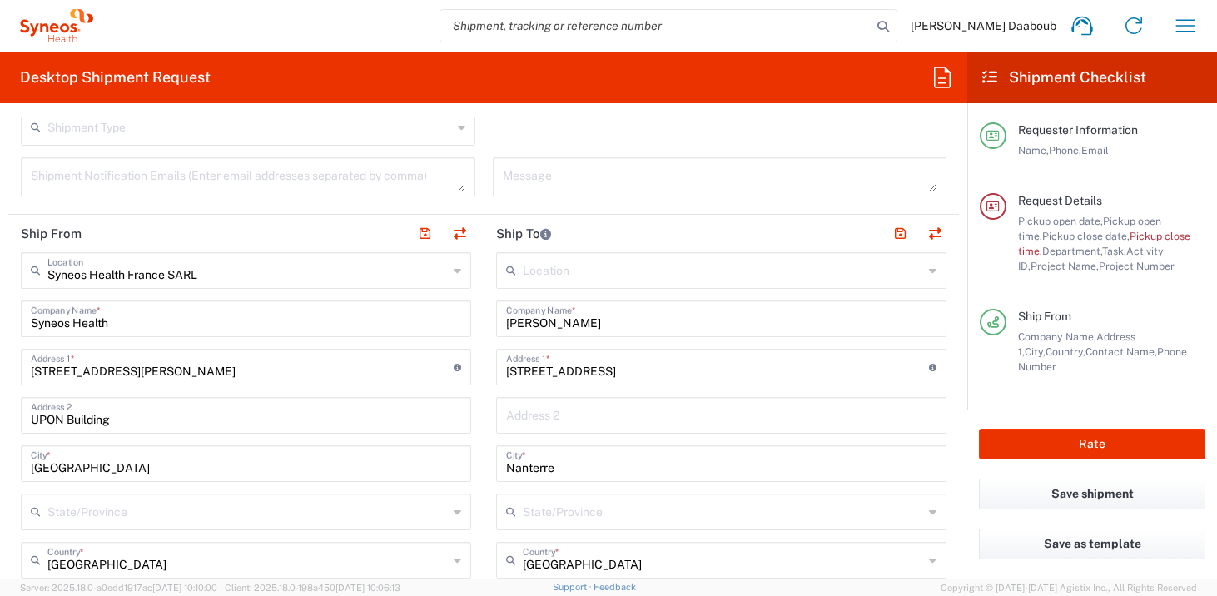
scroll to position [716, 0]
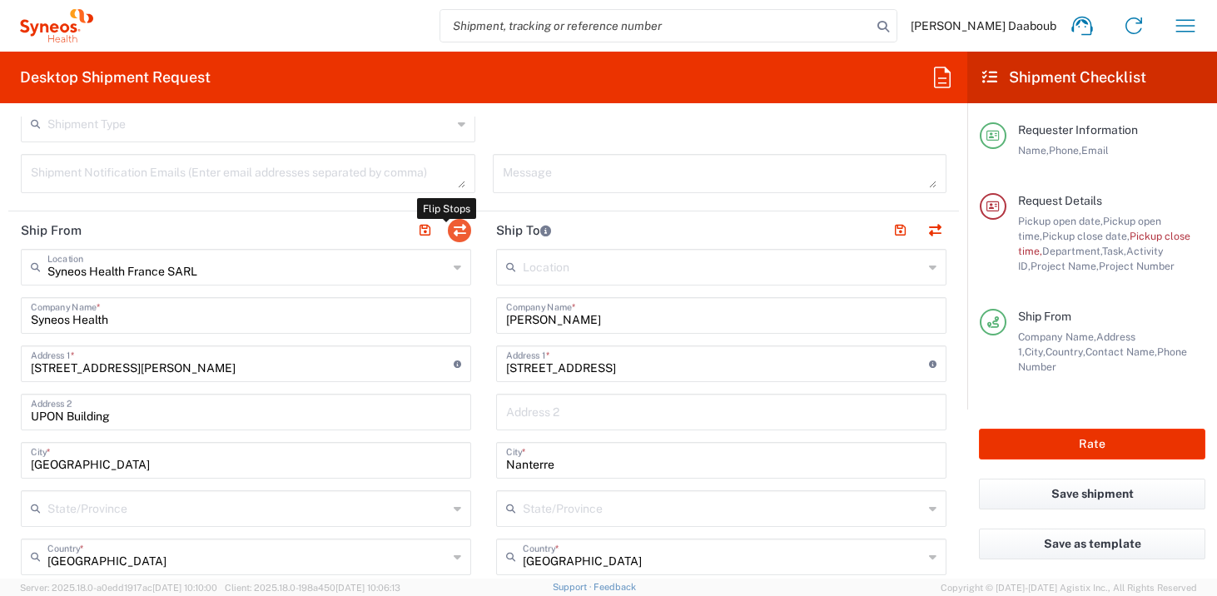
click at [451, 233] on button "button" at bounding box center [459, 230] width 23 height 23
type input "[PERSON_NAME]"
type input "[STREET_ADDRESS]"
type input "Nanterre"
type input "92000"
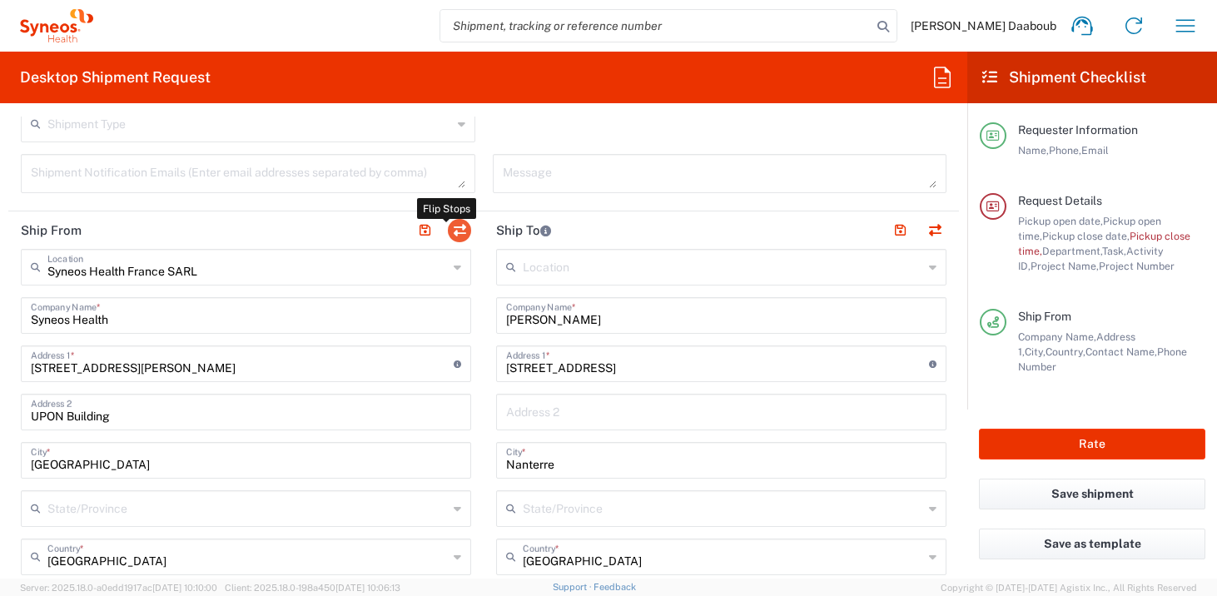
type input "[PERSON_NAME]"
type input "0644000088"
type input "[PERSON_NAME][EMAIL_ADDRESS][PERSON_NAME][DOMAIN_NAME]"
type input "Syneos Health France SARL"
type input "Syneos Health"
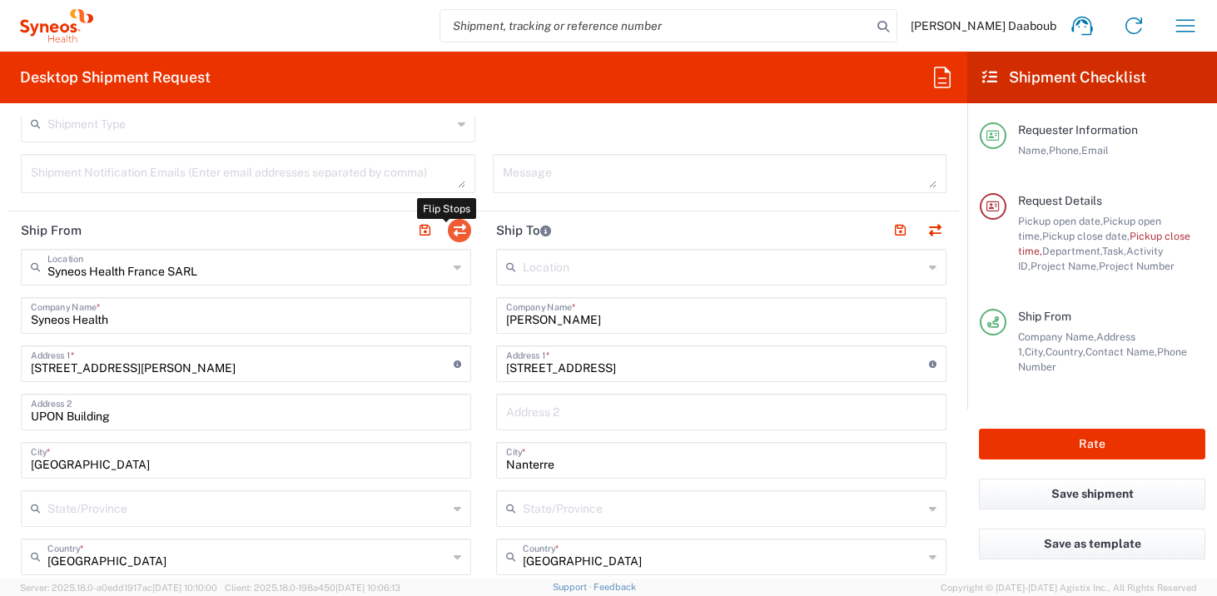
type input "[STREET_ADDRESS][PERSON_NAME]"
type input "UPON Building"
type input "[GEOGRAPHIC_DATA]"
type input "75014"
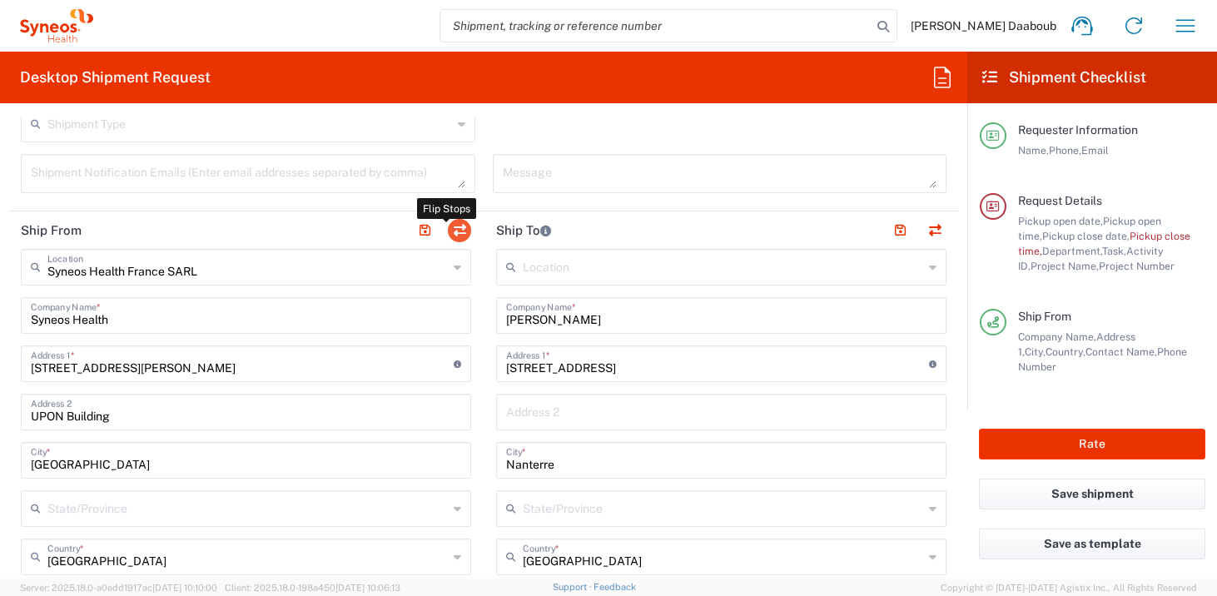
type input "[PERSON_NAME] Daaboub"
type input "0781939440"
type input "[PERSON_NAME][EMAIL_ADDRESS][DOMAIN_NAME]"
type input "EORI"
type input "TIN"
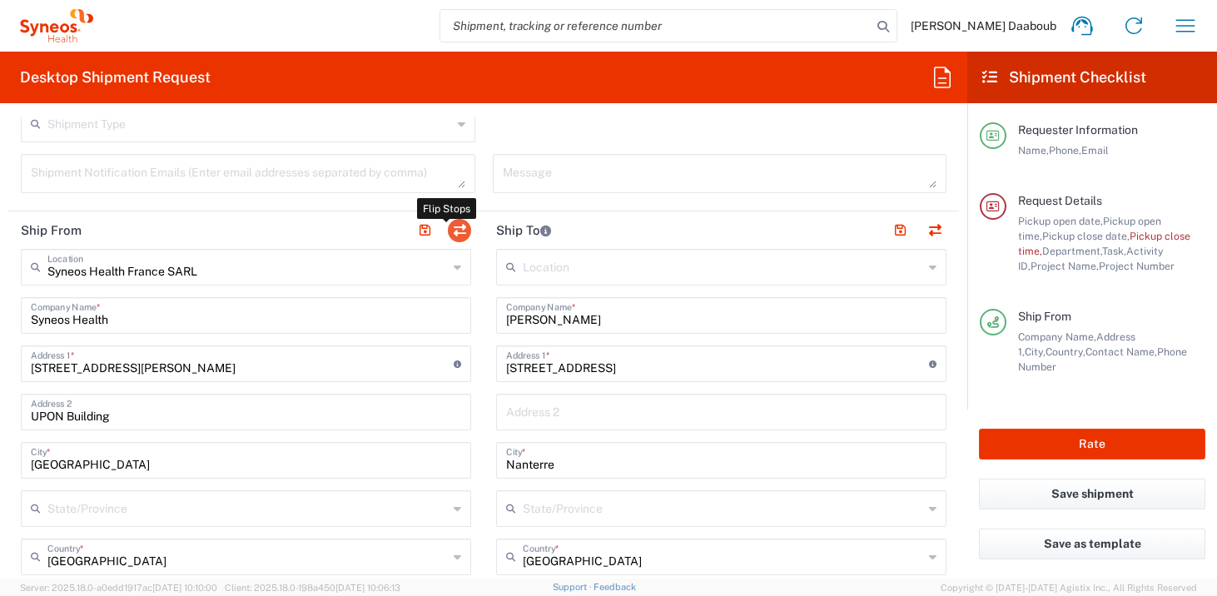
type input "410 662 779 00041"
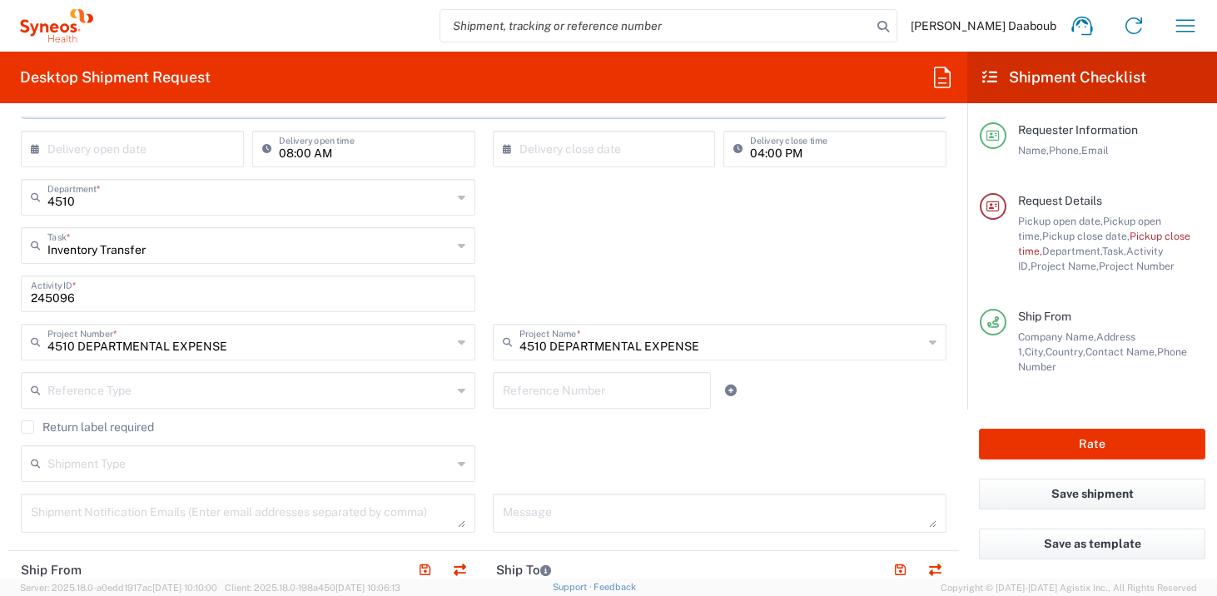
scroll to position [106, 0]
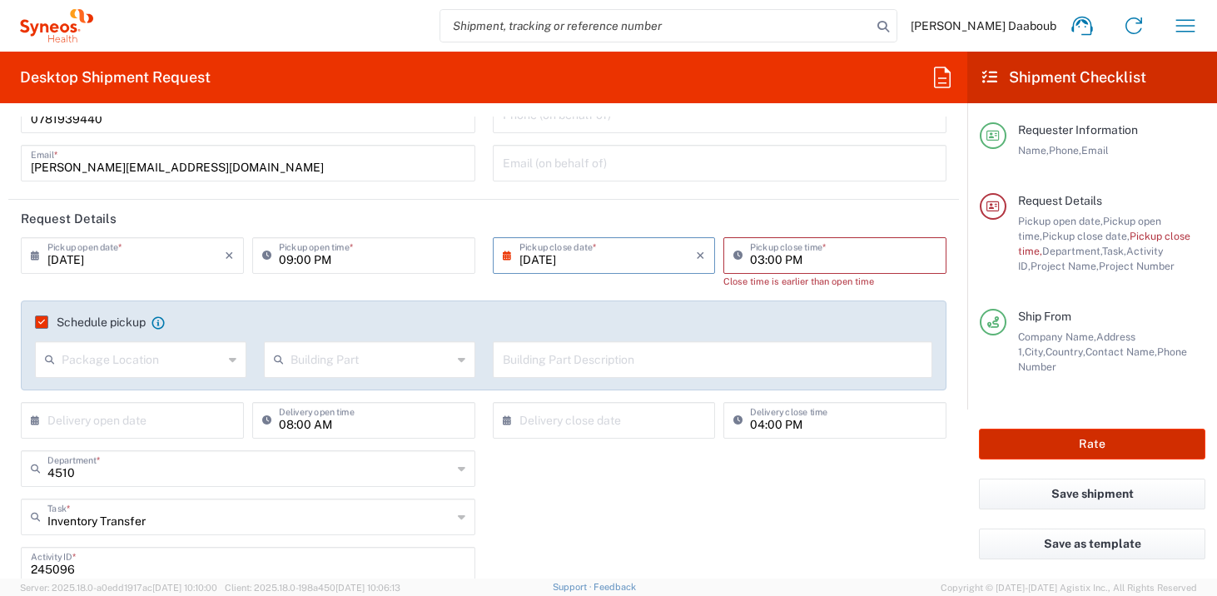
click at [1043, 449] on button "Rate" at bounding box center [1092, 444] width 226 height 31
type input "4510 DEPARTMENTAL EXPENSE"
click at [807, 260] on input "03:00 PM" at bounding box center [843, 254] width 186 height 29
type input "04:00 PM"
click at [813, 304] on div "Schedule pickup When scheduling a pickup please be sure to meet the following c…" at bounding box center [483, 345] width 925 height 90
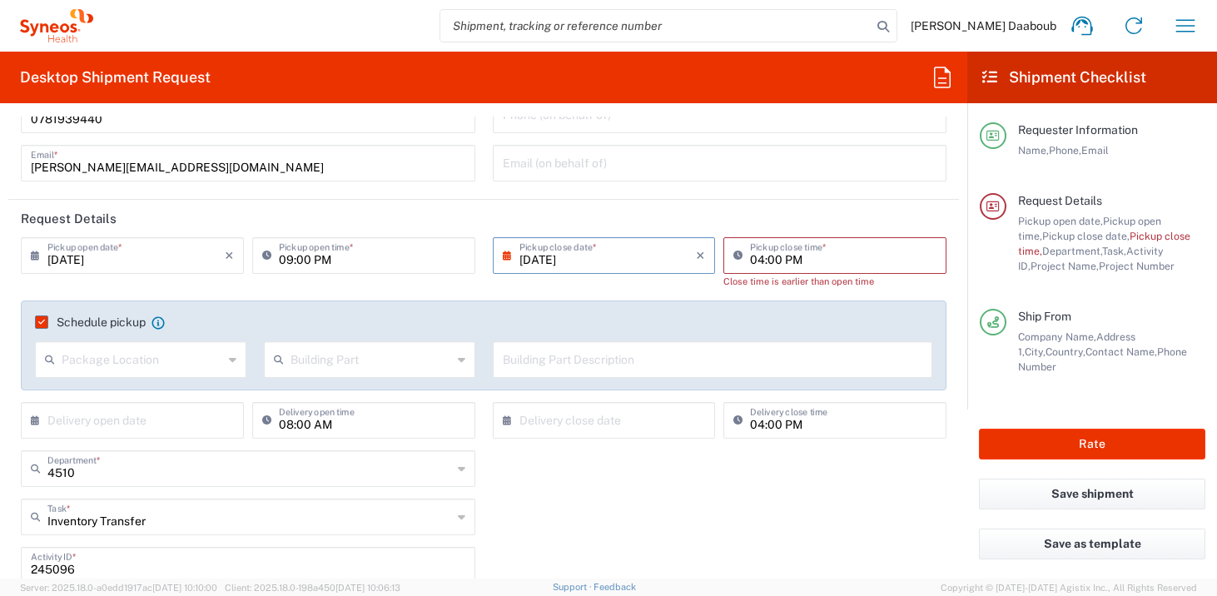
click at [318, 261] on input "09:00 PM" at bounding box center [372, 254] width 186 height 29
type input "09:00 AM"
click at [628, 305] on div "Schedule pickup When scheduling a pickup please be sure to meet the following c…" at bounding box center [483, 345] width 925 height 90
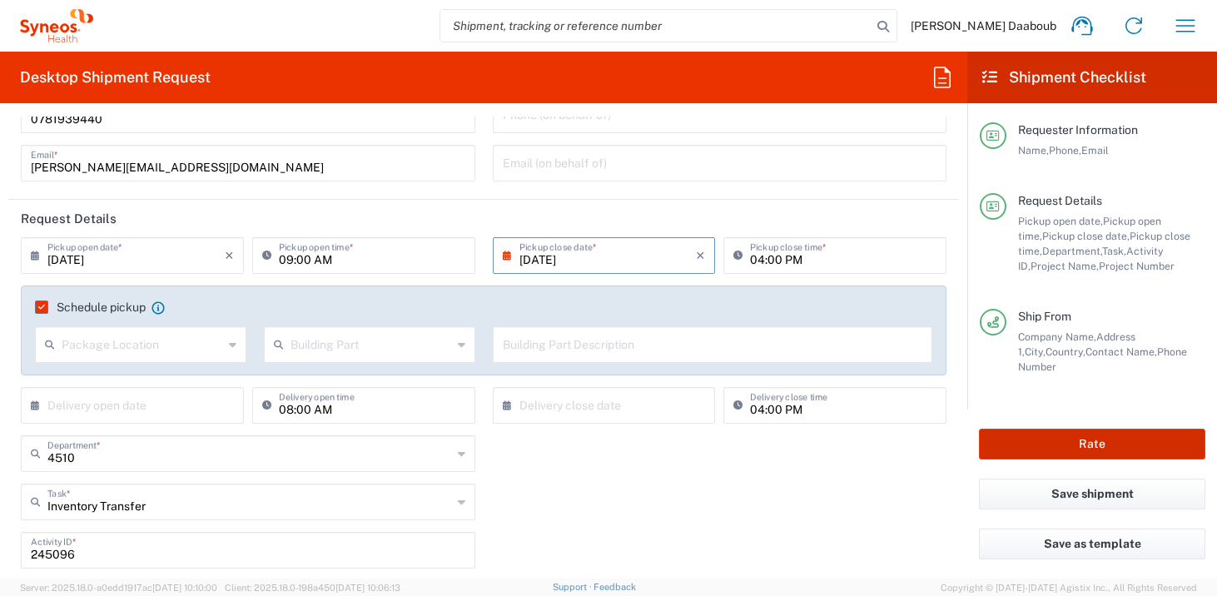
click at [1052, 442] on button "Rate" at bounding box center [1092, 444] width 226 height 31
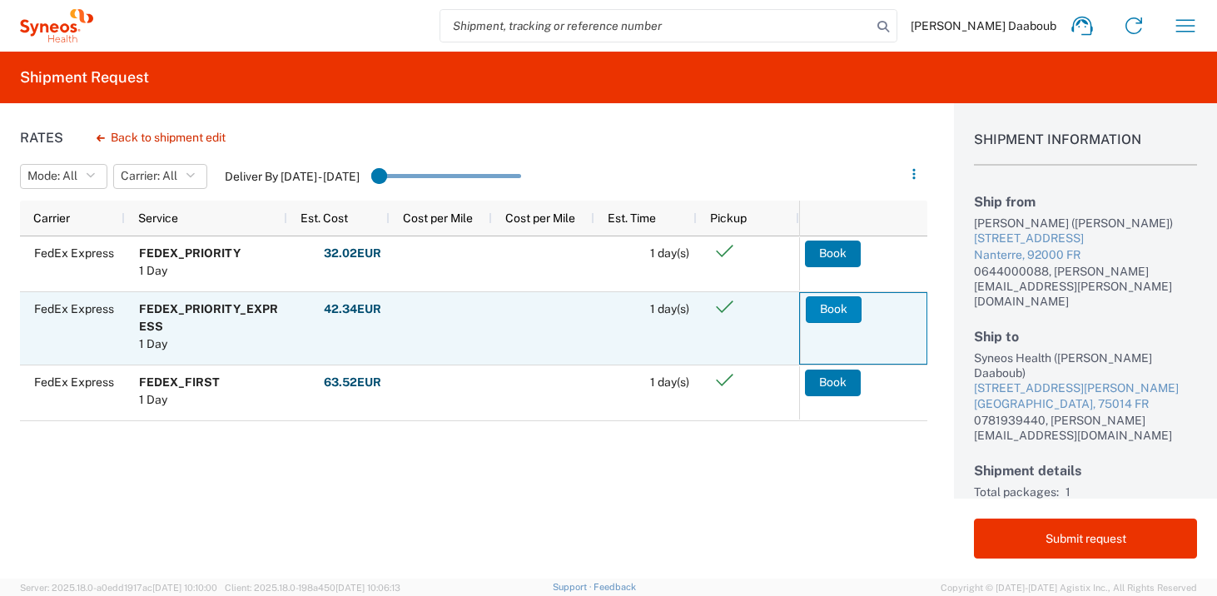
click at [828, 313] on button "Book" at bounding box center [833, 309] width 56 height 27
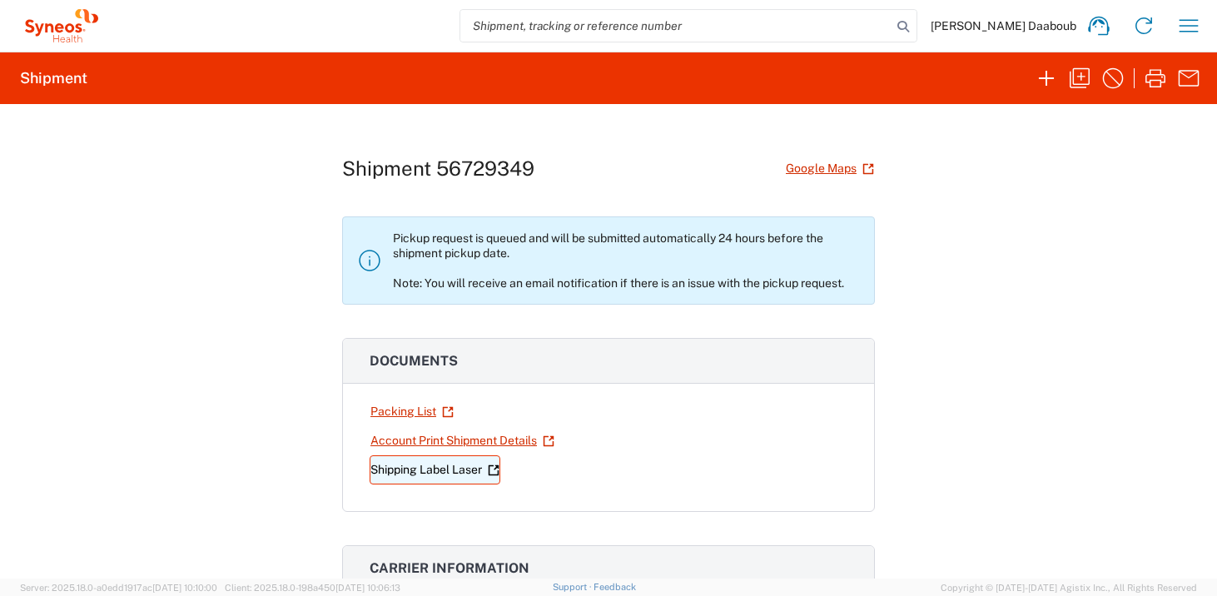
click at [424, 466] on link "Shipping Label Laser" at bounding box center [434, 469] width 131 height 29
